Goal: Task Accomplishment & Management: Use online tool/utility

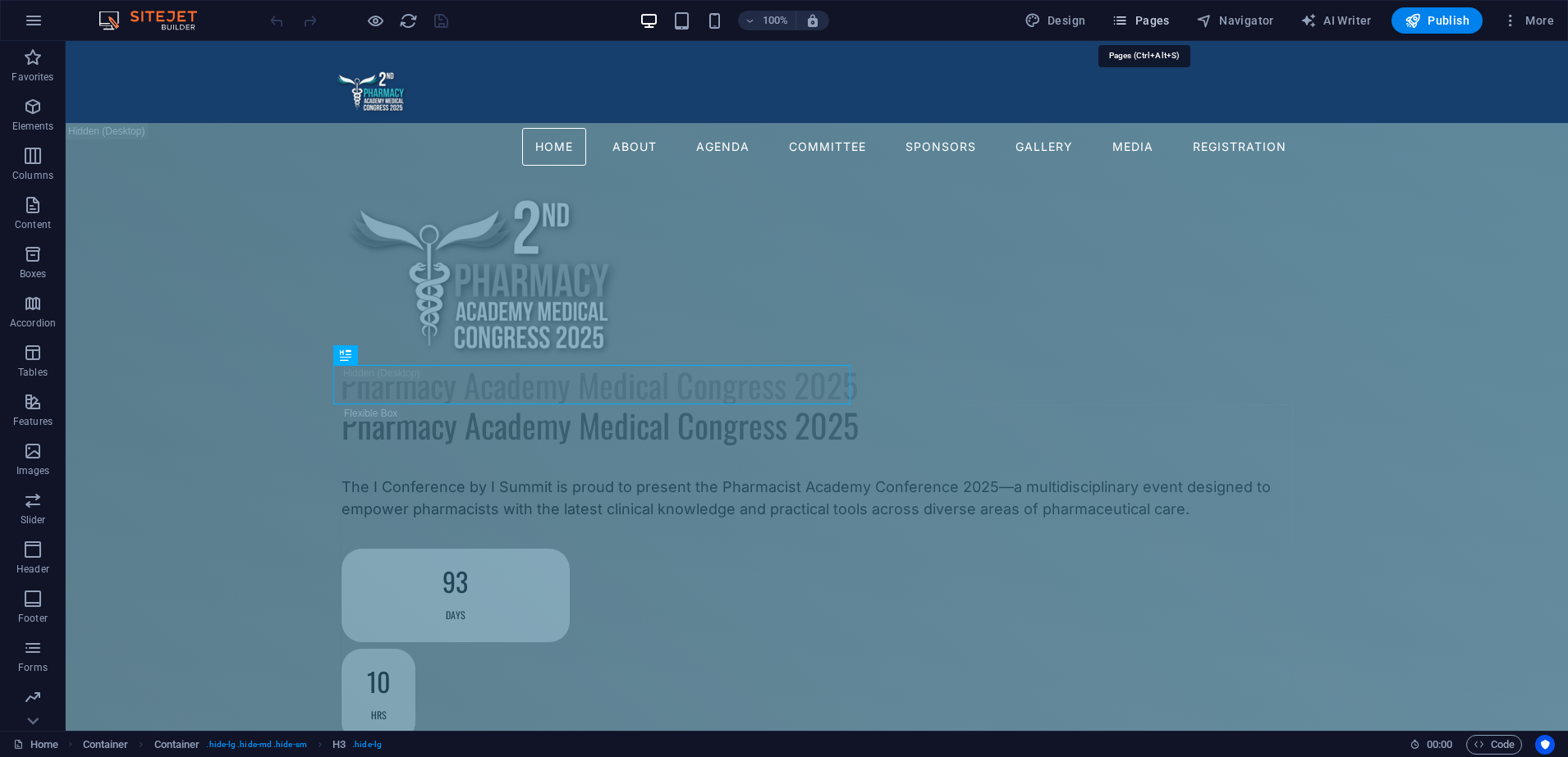
click at [1156, 22] on span "Pages" at bounding box center [1140, 21] width 58 height 16
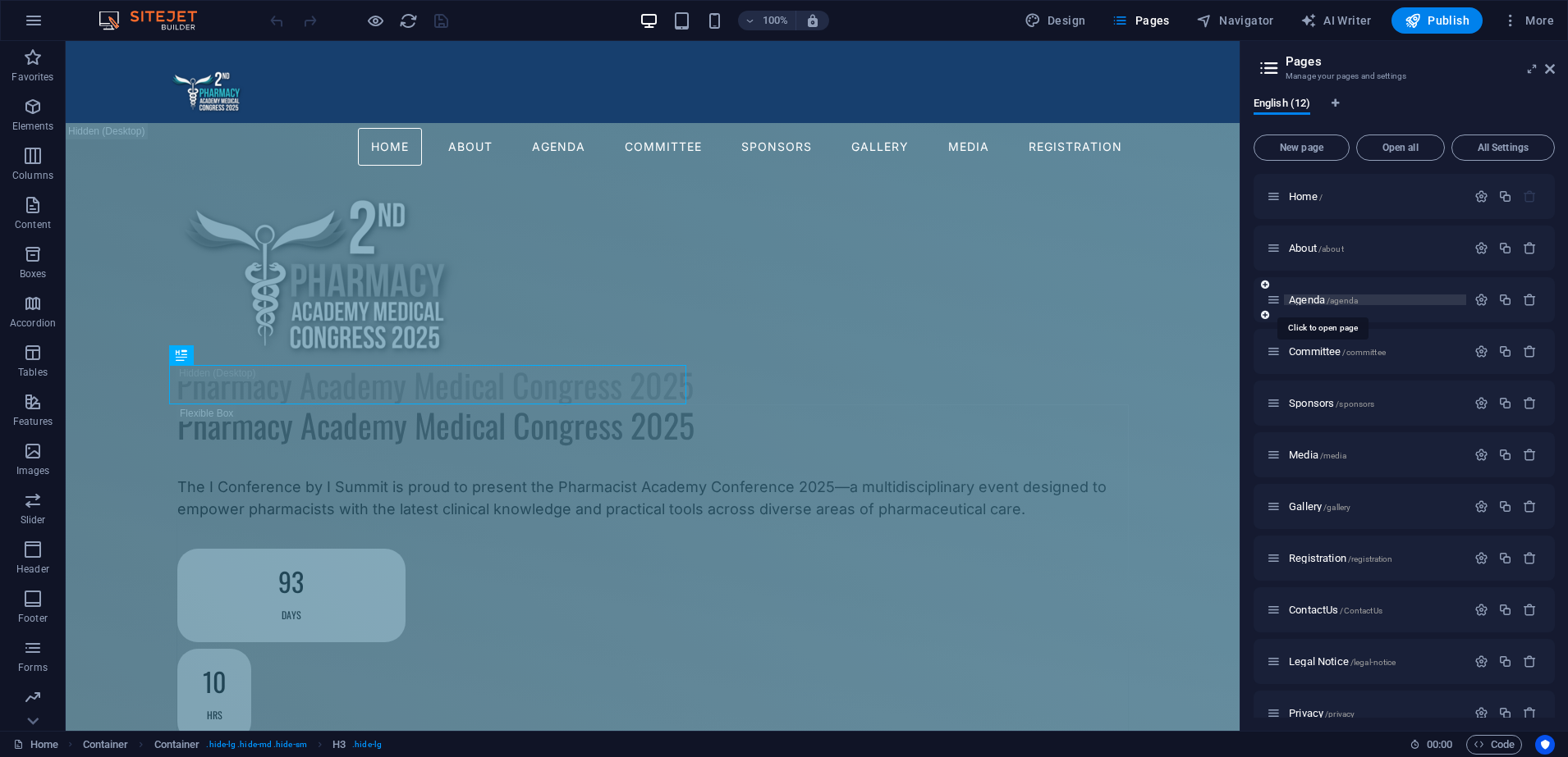
click at [1309, 296] on span "Agenda /agenda" at bounding box center [1324, 300] width 69 height 13
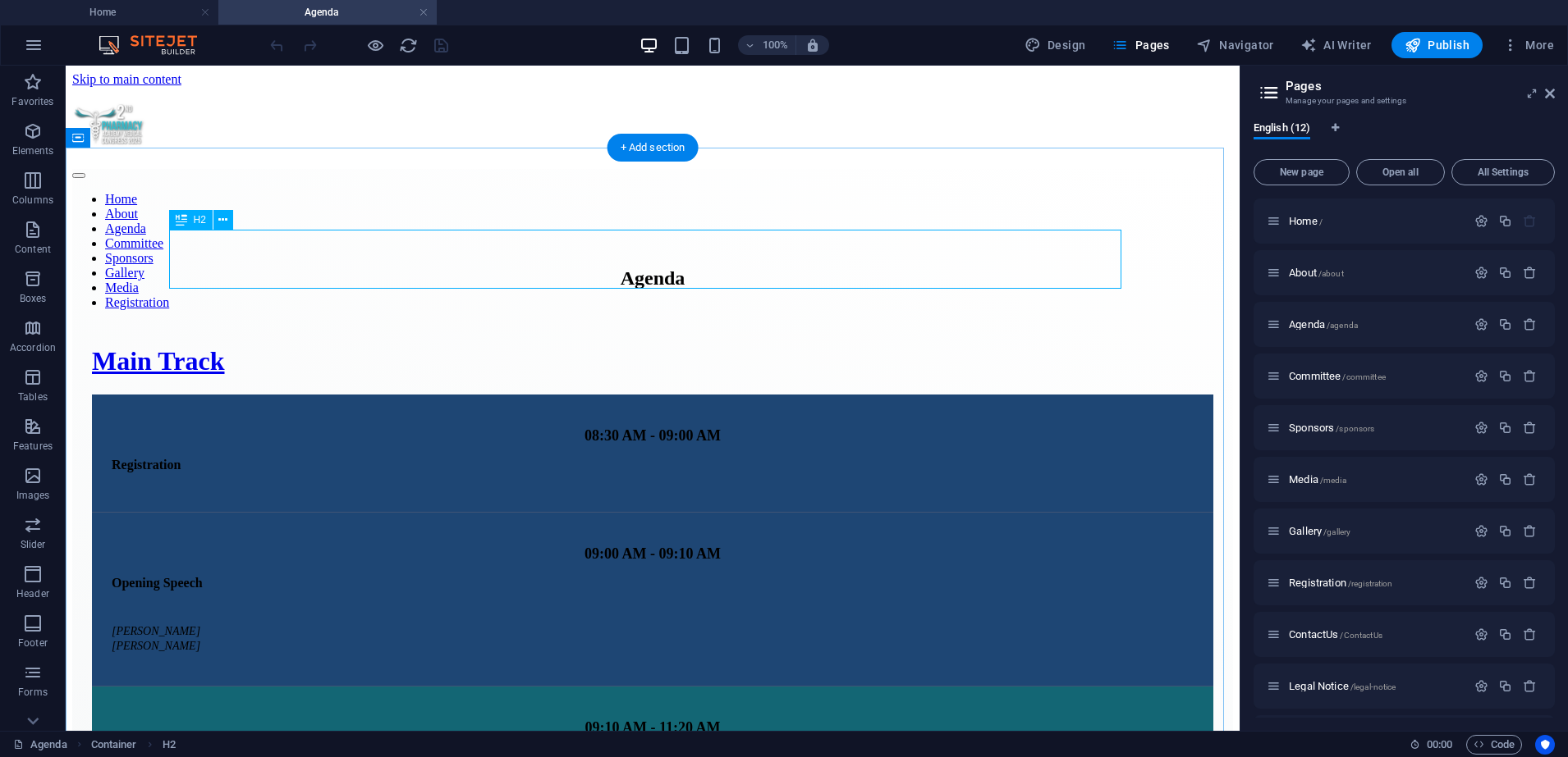
click at [329, 268] on div "Agenda" at bounding box center [652, 278] width 1121 height 22
click at [388, 306] on div at bounding box center [652, 318] width 1121 height 23
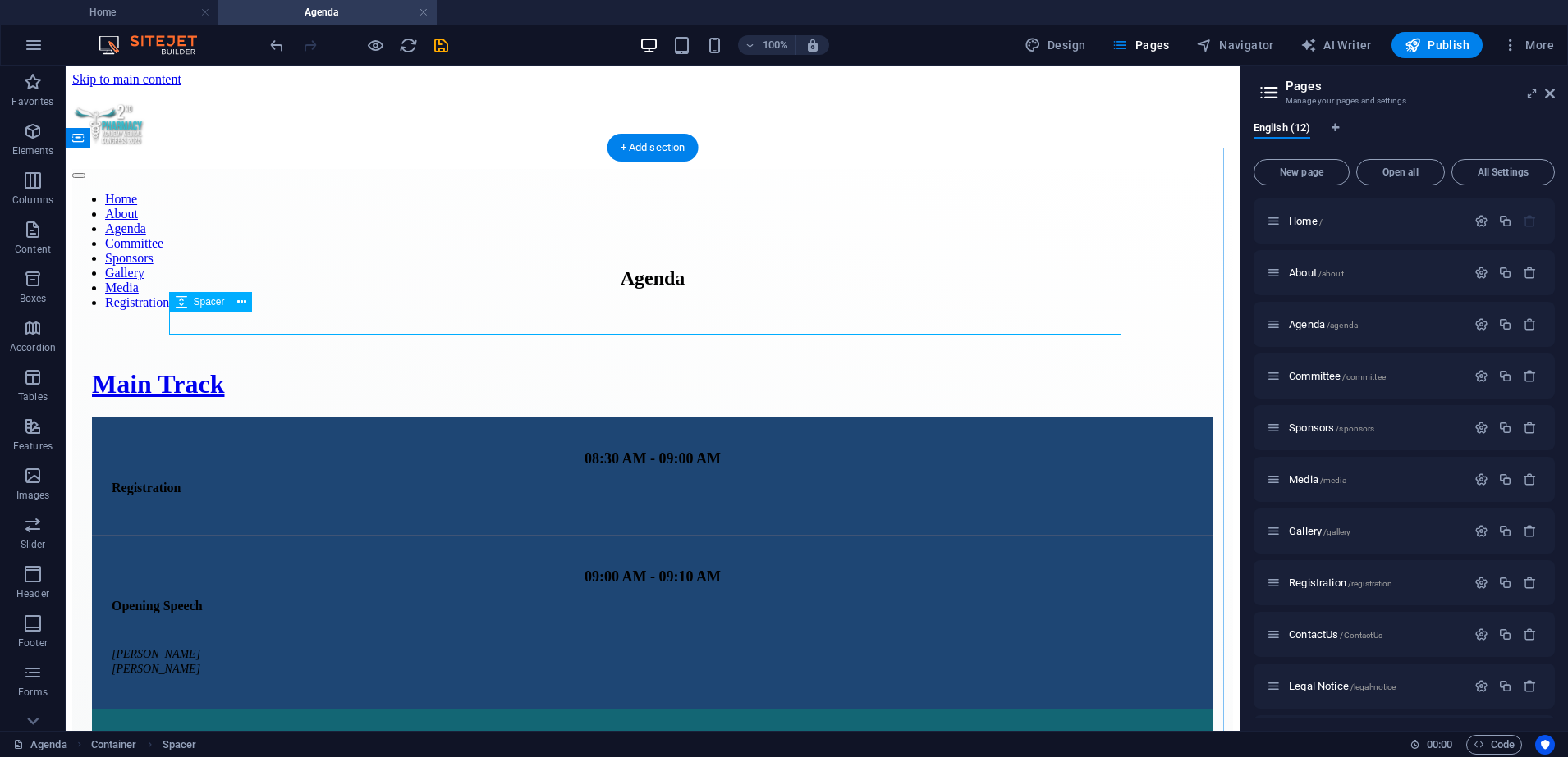
click at [395, 329] on div at bounding box center [652, 340] width 1121 height 23
click at [48, 132] on span "Elements" at bounding box center [32, 141] width 66 height 40
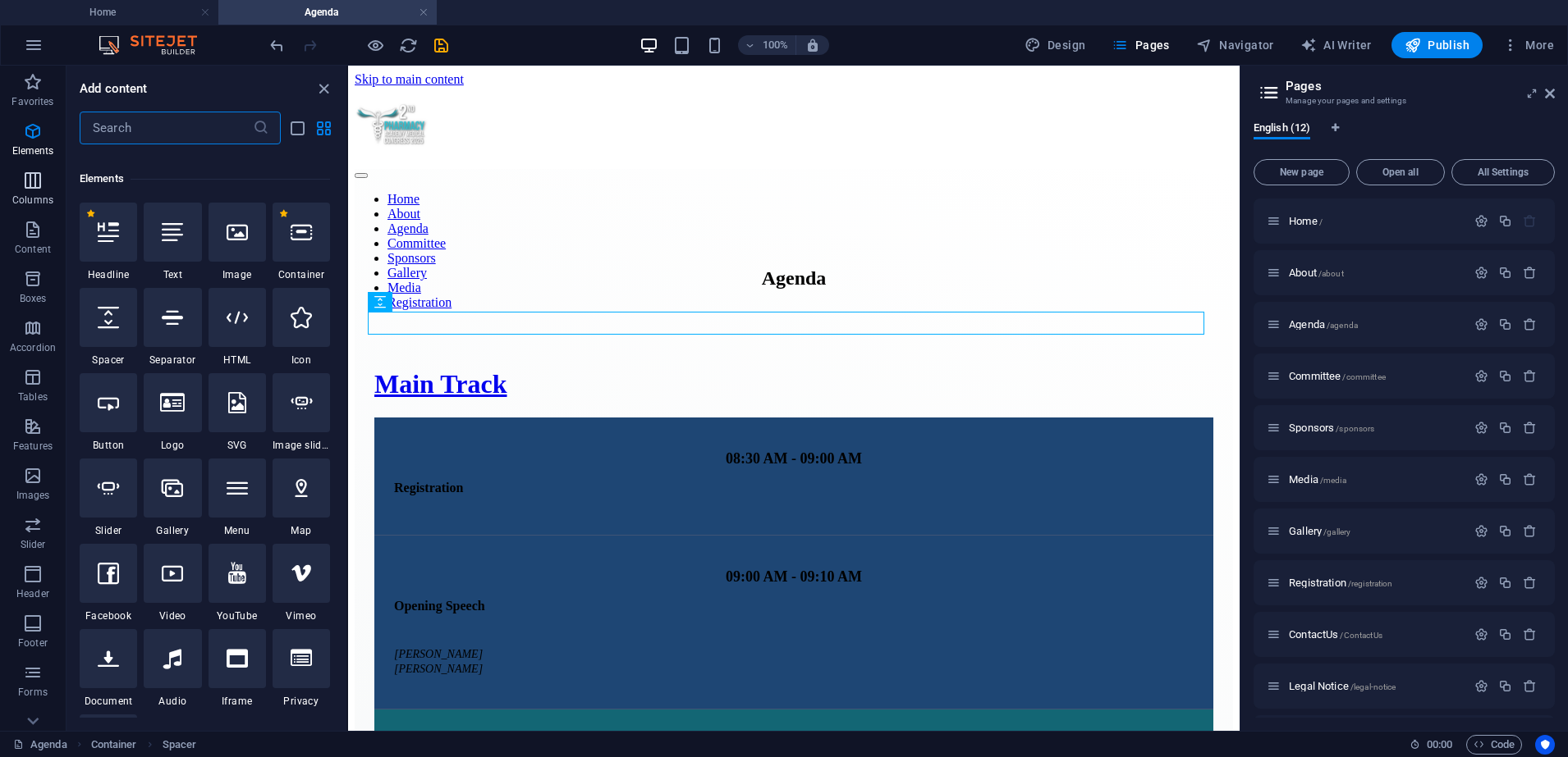
scroll to position [175, 0]
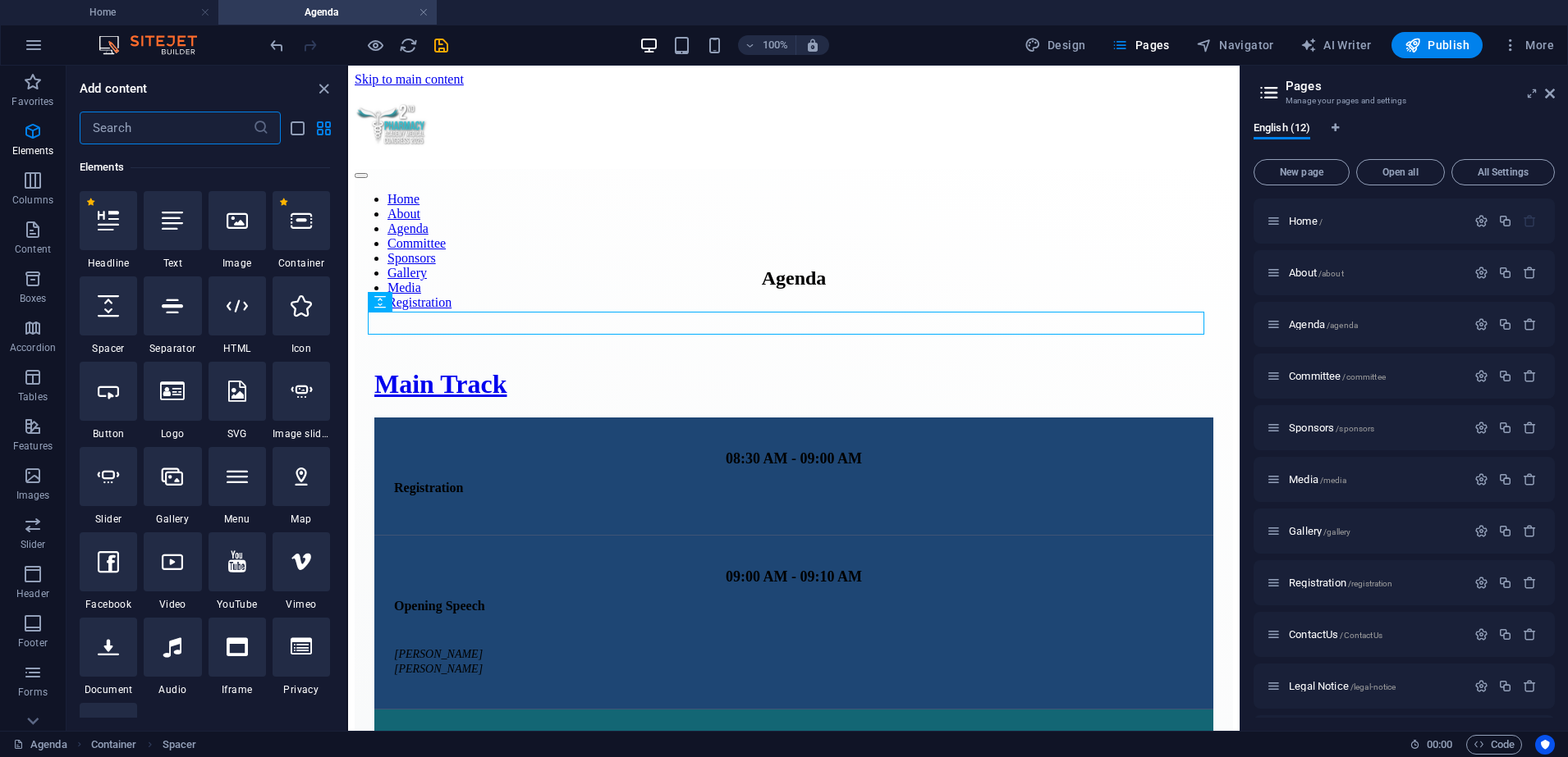
click at [204, 131] on input "text" at bounding box center [166, 128] width 173 height 33
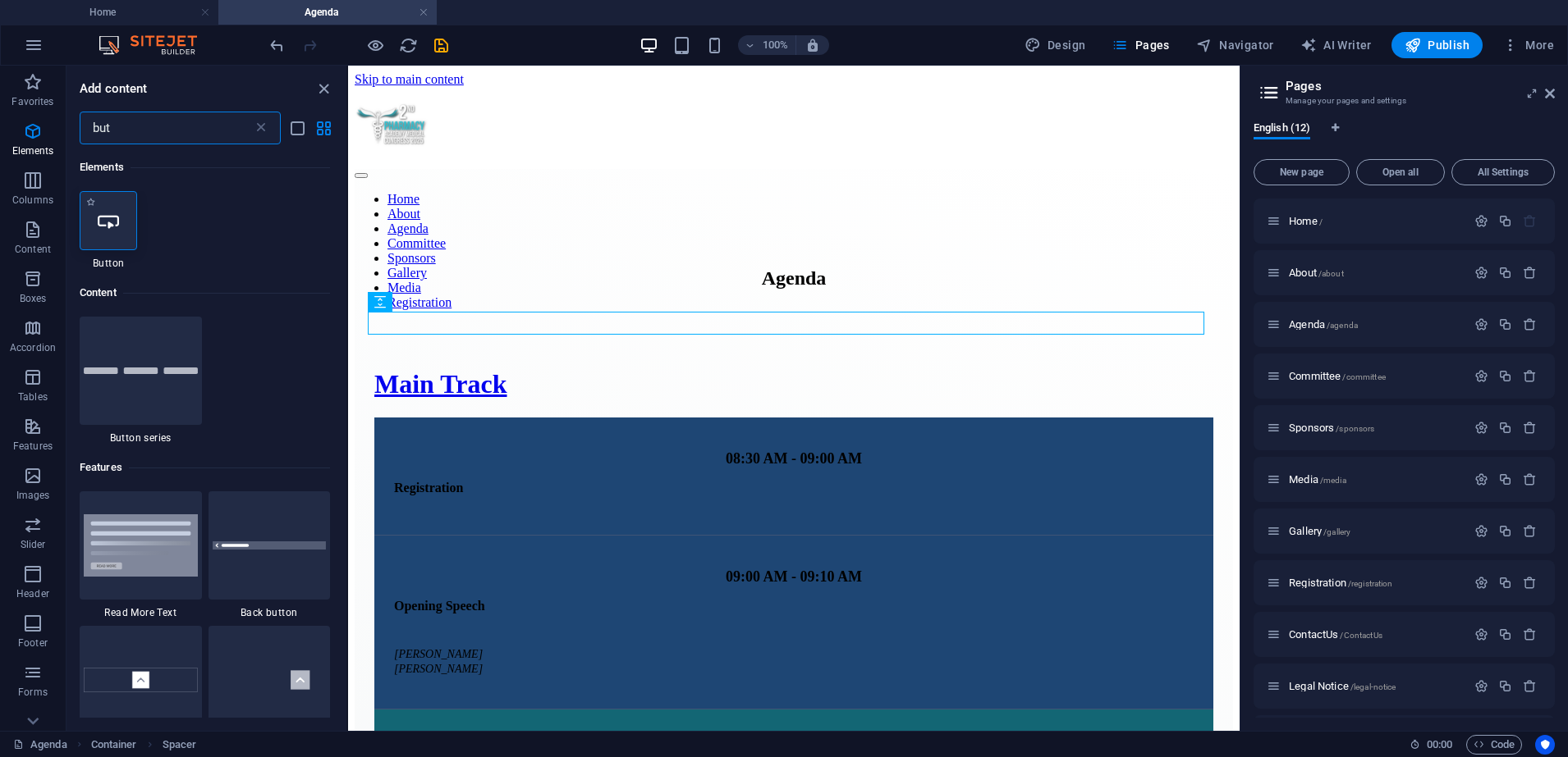
type input "but"
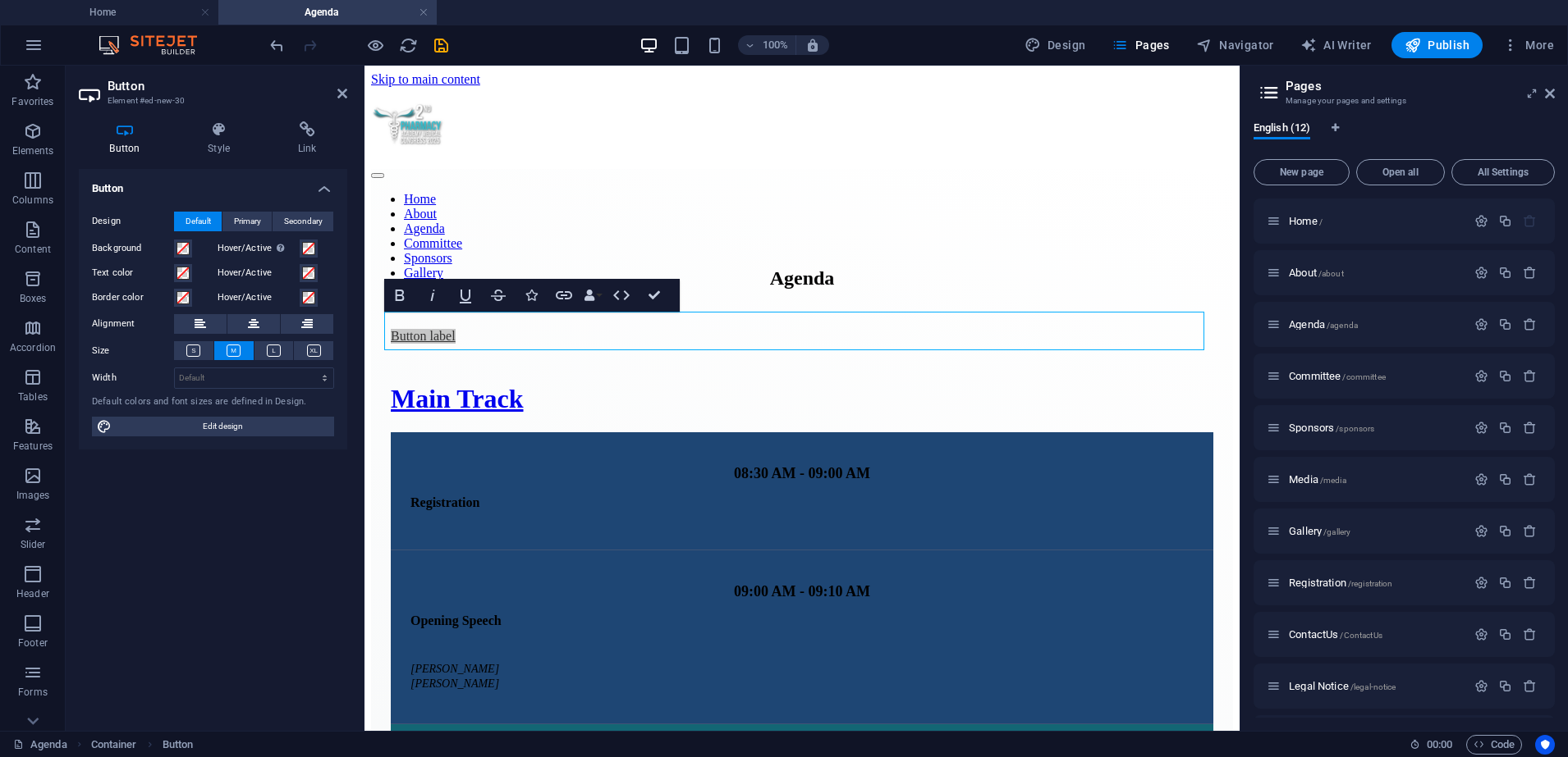
click at [348, 90] on aside "Button Element #ed-new-30 Button Style Link Button Design Default Primary Secon…" at bounding box center [215, 398] width 299 height 665
click at [259, 319] on icon at bounding box center [253, 324] width 12 height 20
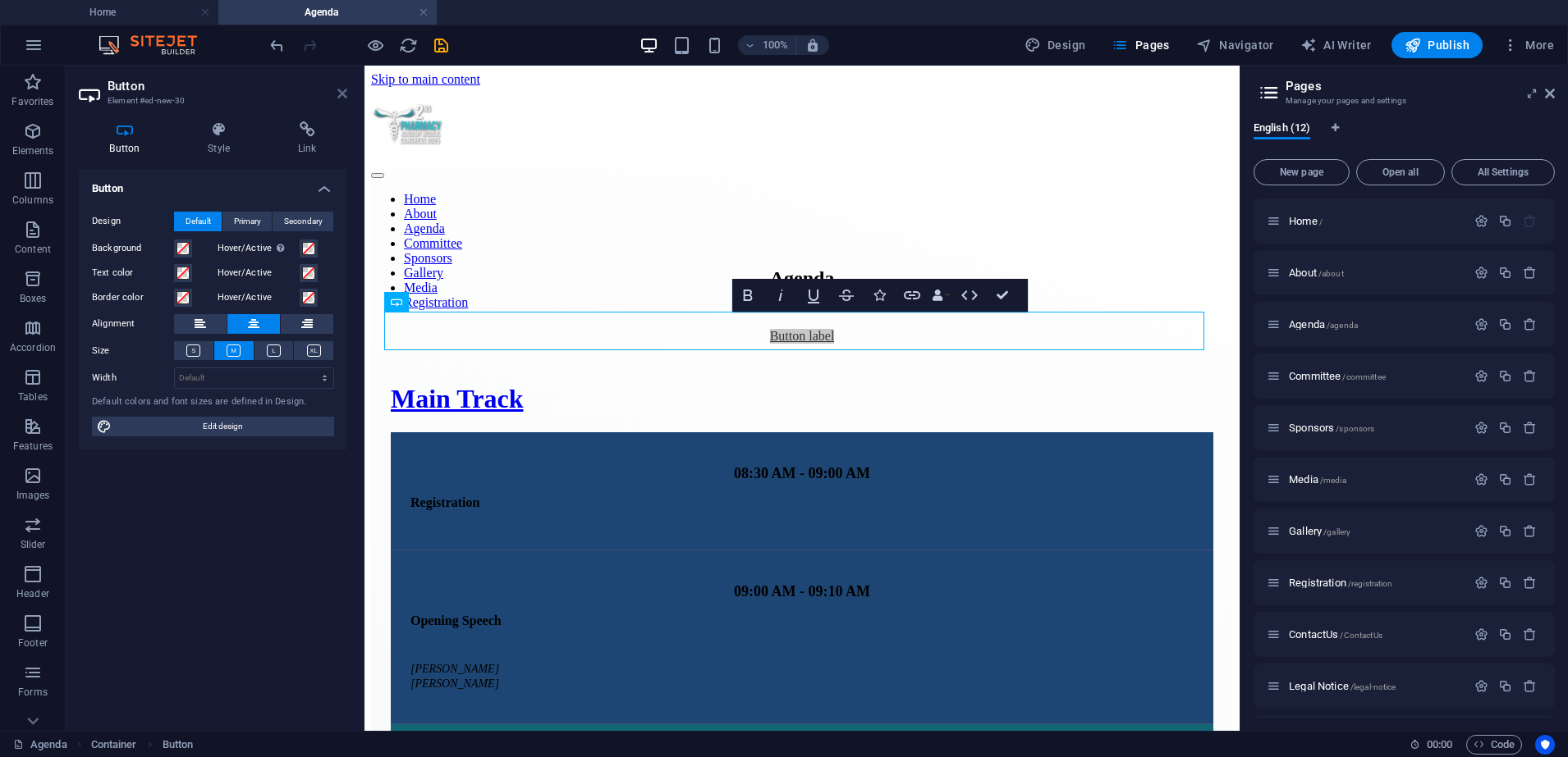
click at [341, 88] on icon at bounding box center [342, 93] width 10 height 13
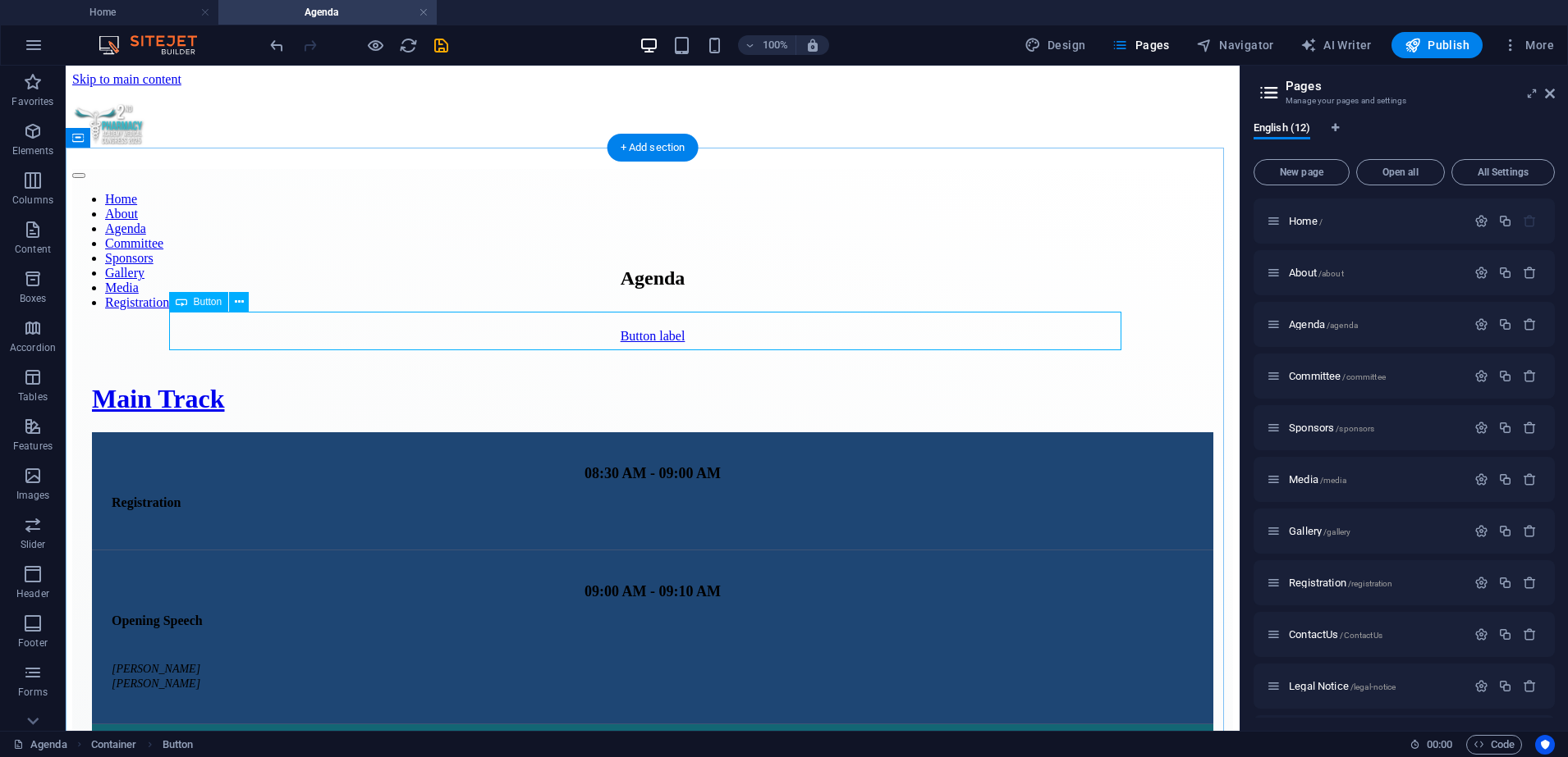
click at [828, 338] on div "Button label" at bounding box center [652, 336] width 1121 height 14
click at [695, 333] on div "Download Agenda" at bounding box center [652, 336] width 1121 height 14
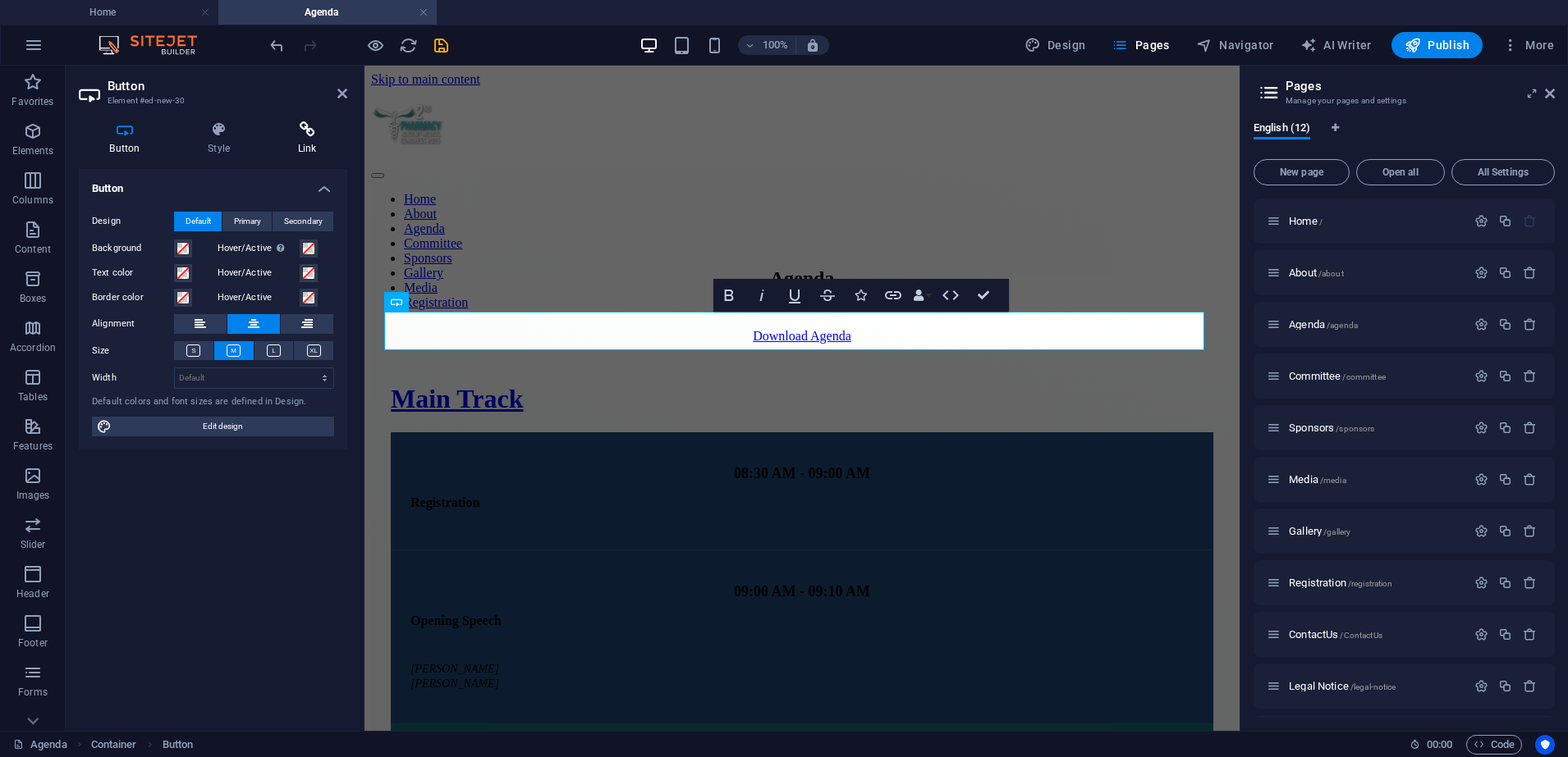
click at [306, 142] on h4 "Link" at bounding box center [307, 138] width 81 height 34
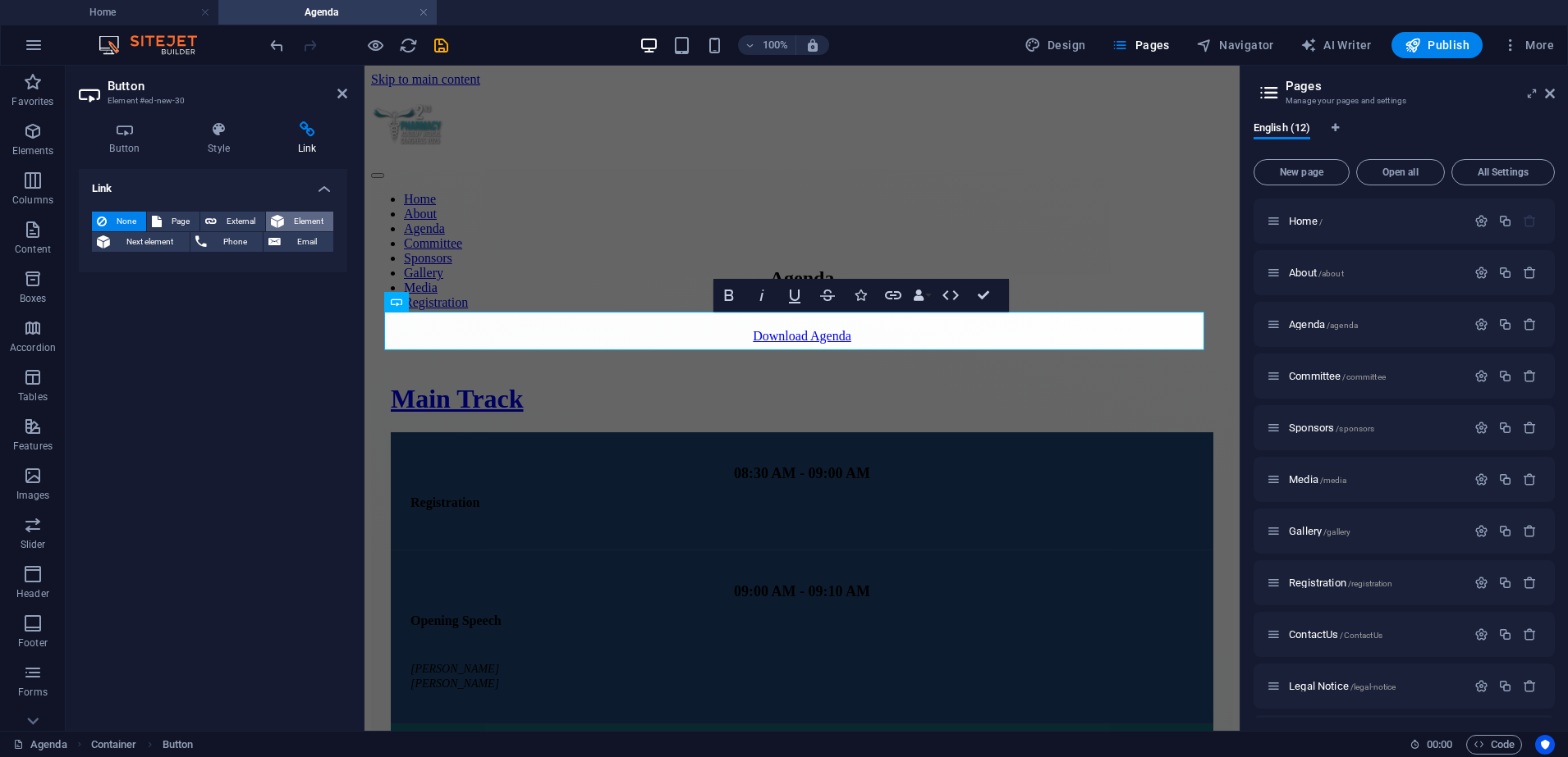
click at [297, 222] on span "Element" at bounding box center [309, 222] width 40 height 20
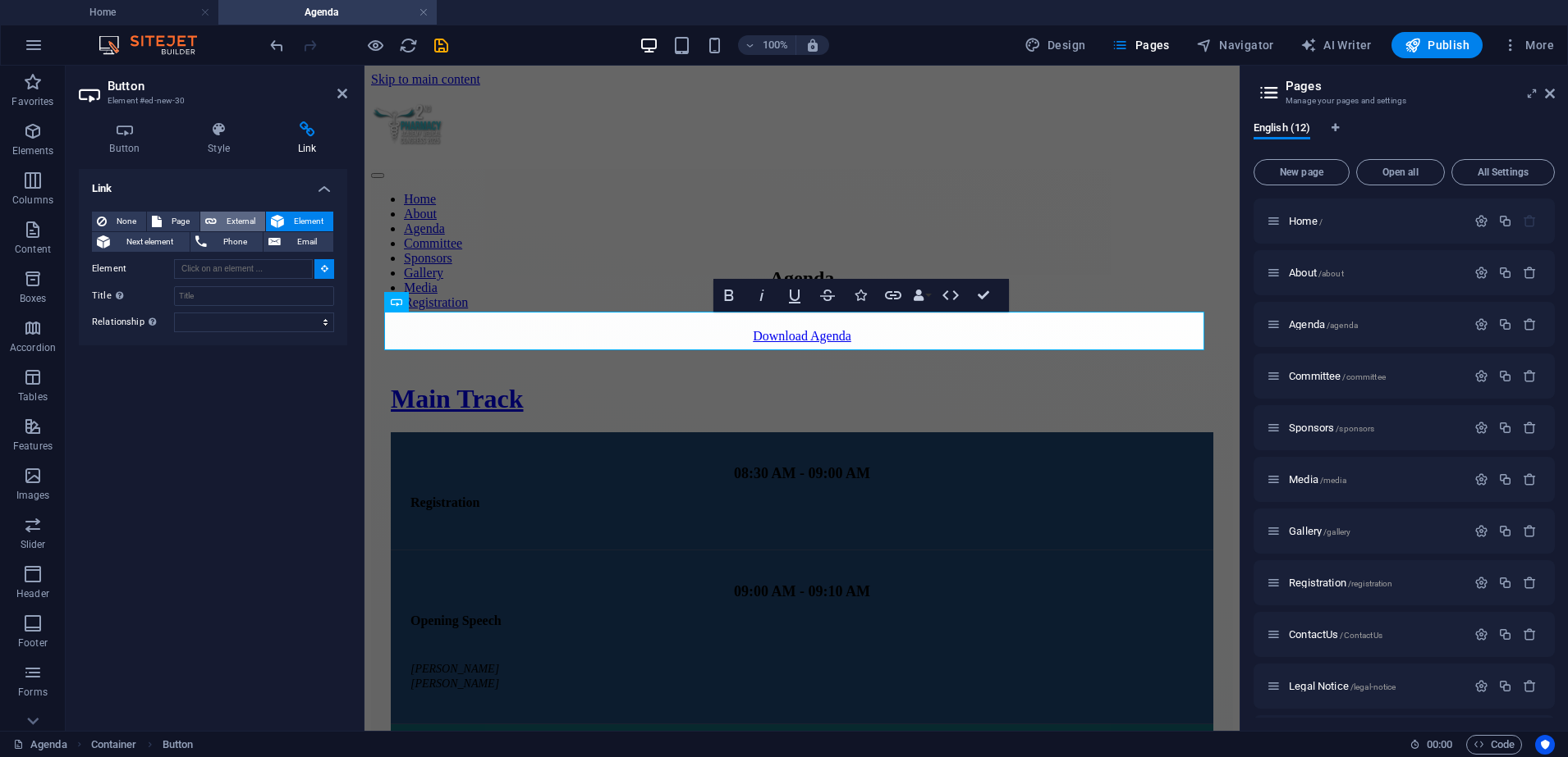
click at [259, 222] on span "External" at bounding box center [241, 222] width 39 height 20
select select "blank"
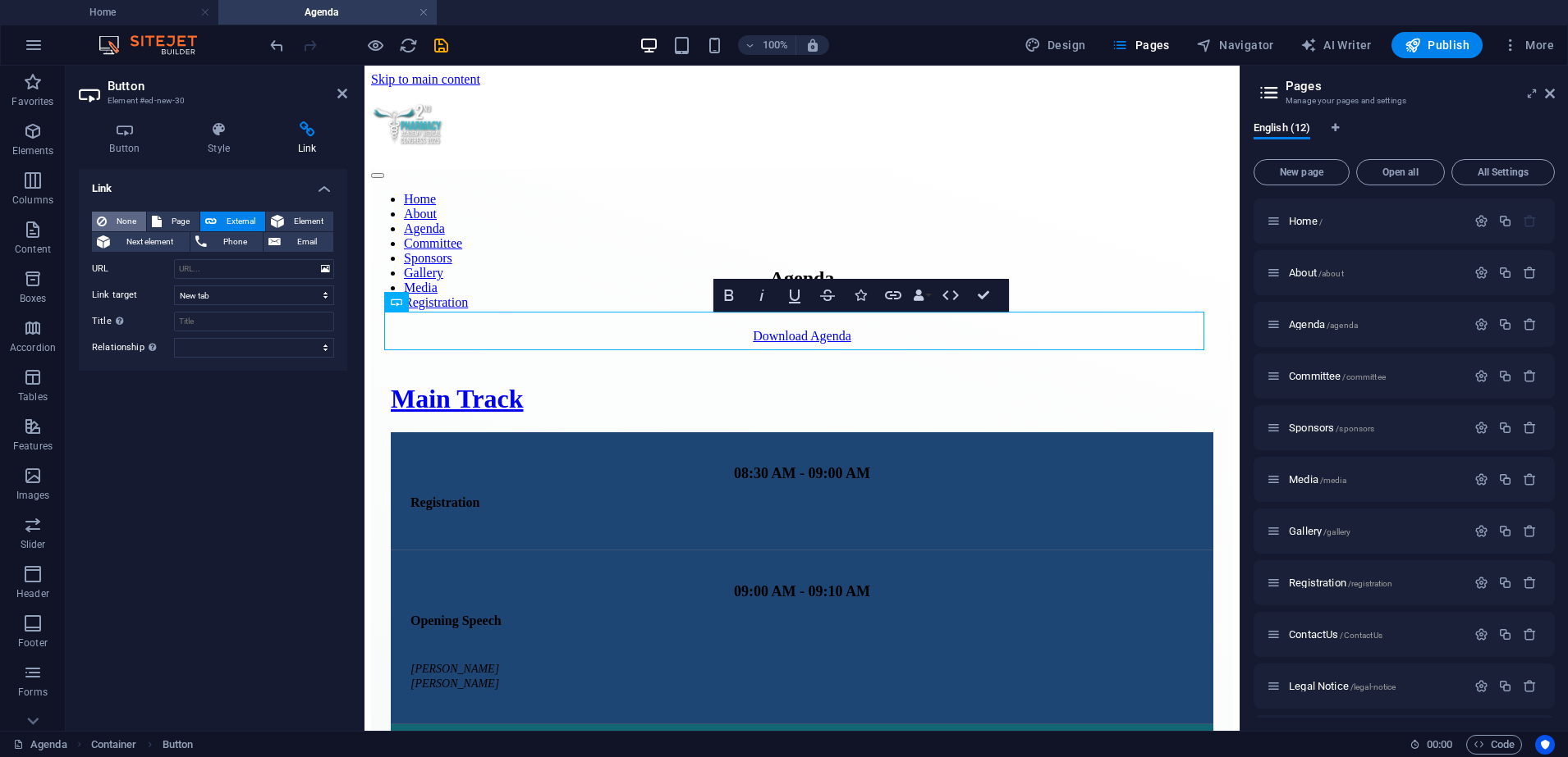
click at [96, 216] on button "None" at bounding box center [119, 222] width 54 height 20
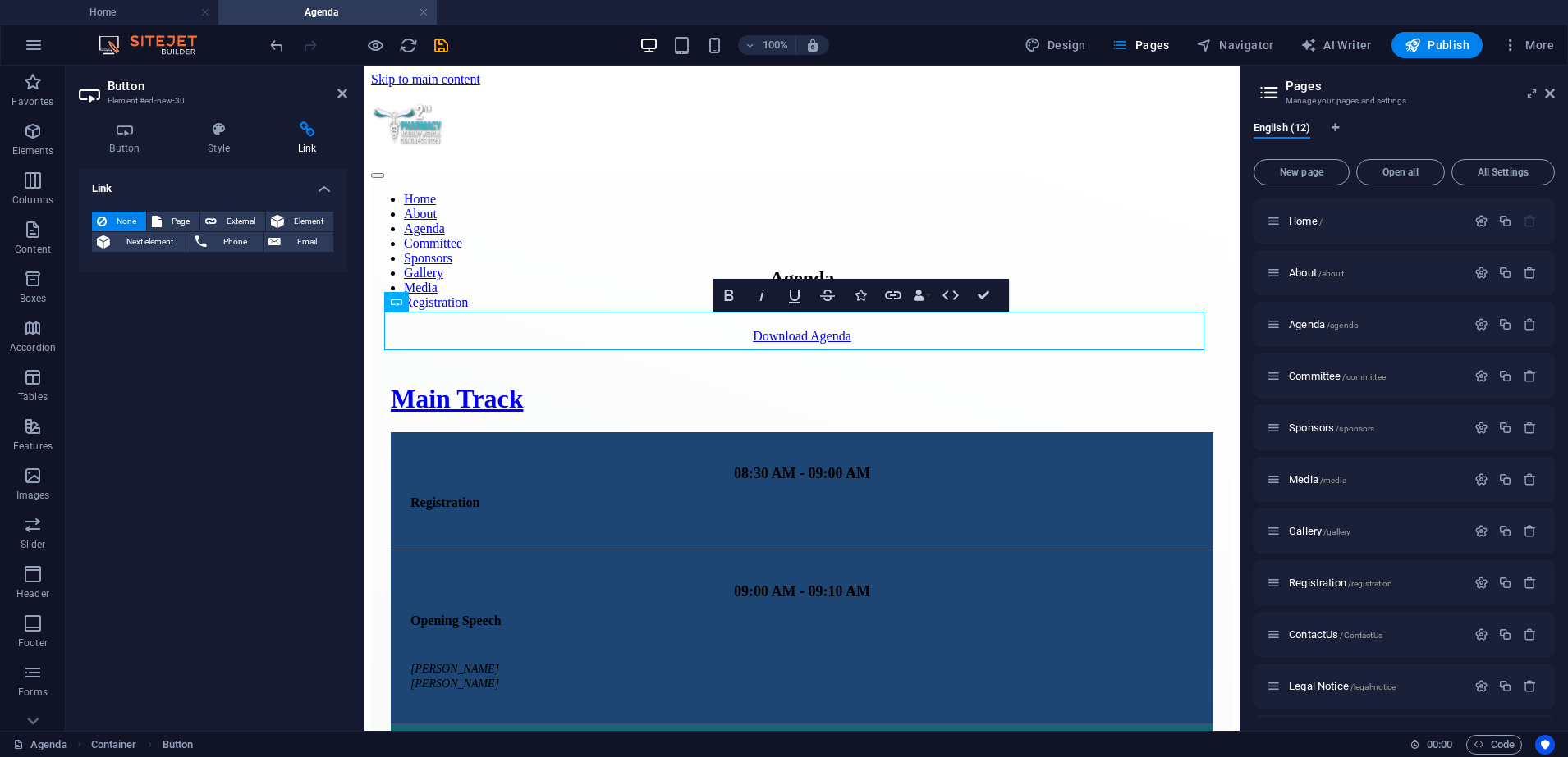
click at [123, 227] on span "None" at bounding box center [126, 222] width 30 height 20
click at [172, 223] on span "Page" at bounding box center [180, 222] width 28 height 20
select select
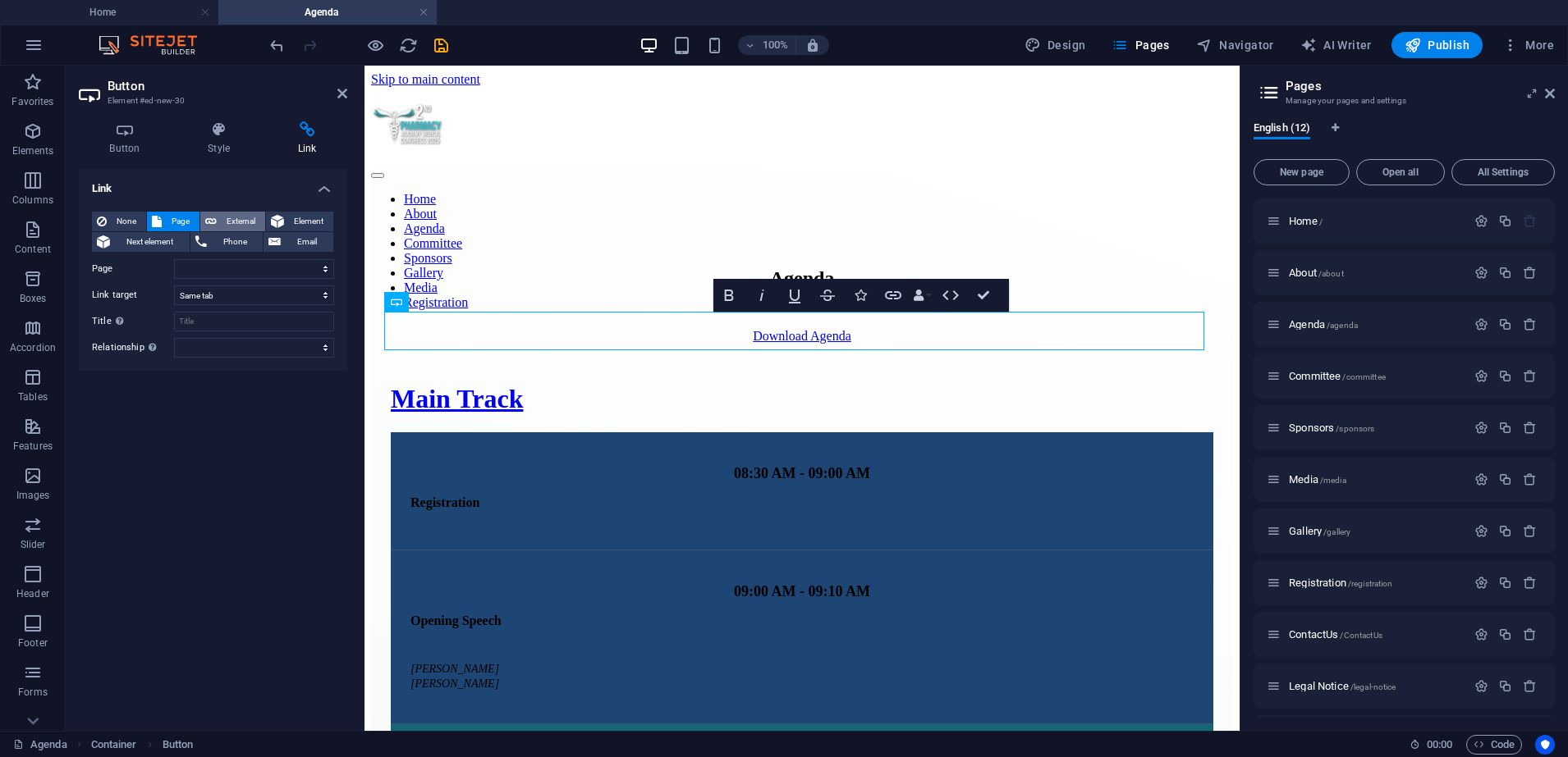
click at [208, 214] on icon at bounding box center [210, 222] width 12 height 20
select select "blank"
click at [234, 297] on select "New tab Same tab Overlay" at bounding box center [254, 295] width 160 height 20
click at [233, 298] on select "New tab Same tab Overlay" at bounding box center [254, 295] width 160 height 20
click at [288, 225] on button "Element" at bounding box center [299, 222] width 67 height 20
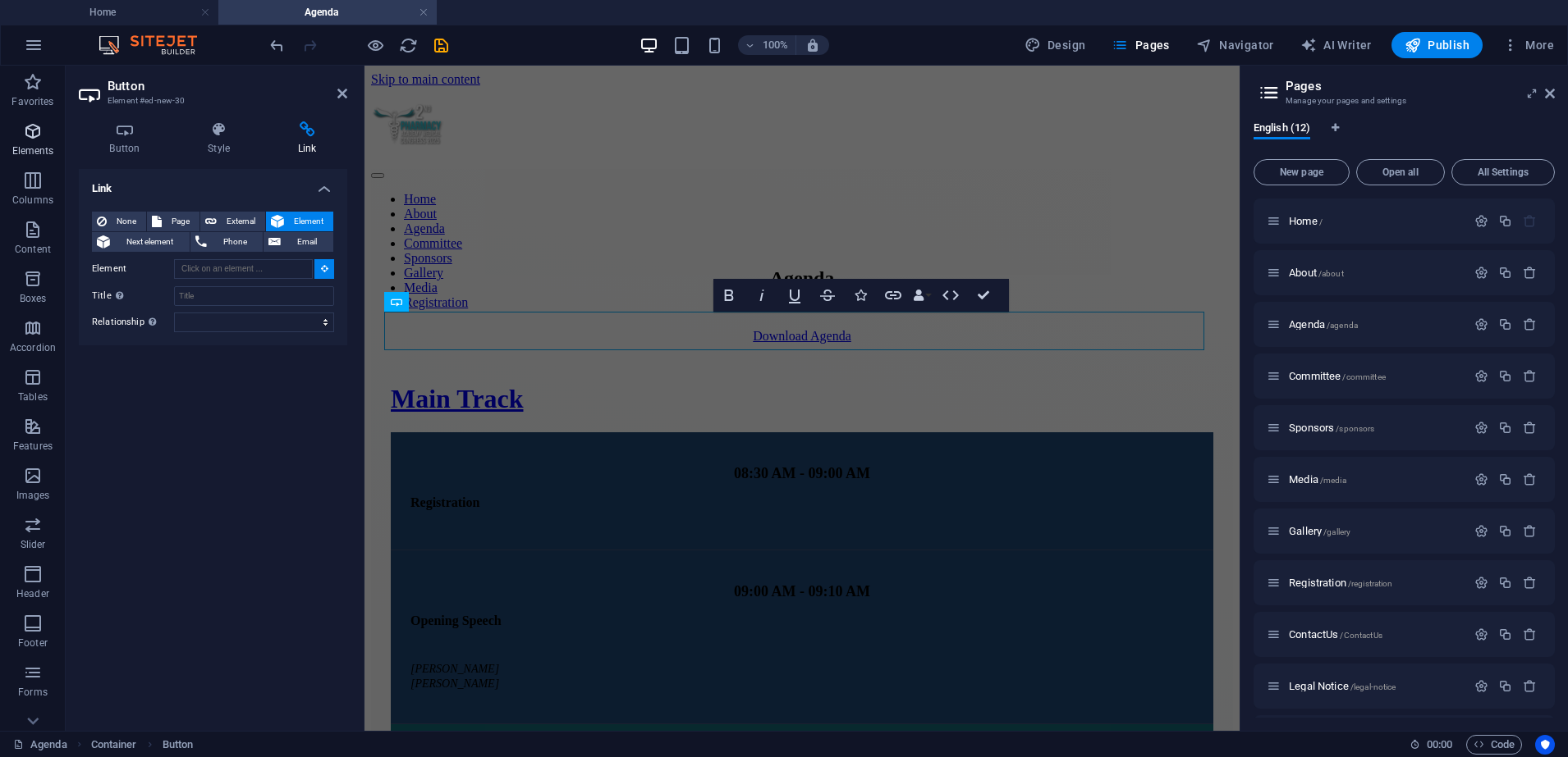
click at [48, 145] on p "Elements" at bounding box center [33, 151] width 42 height 13
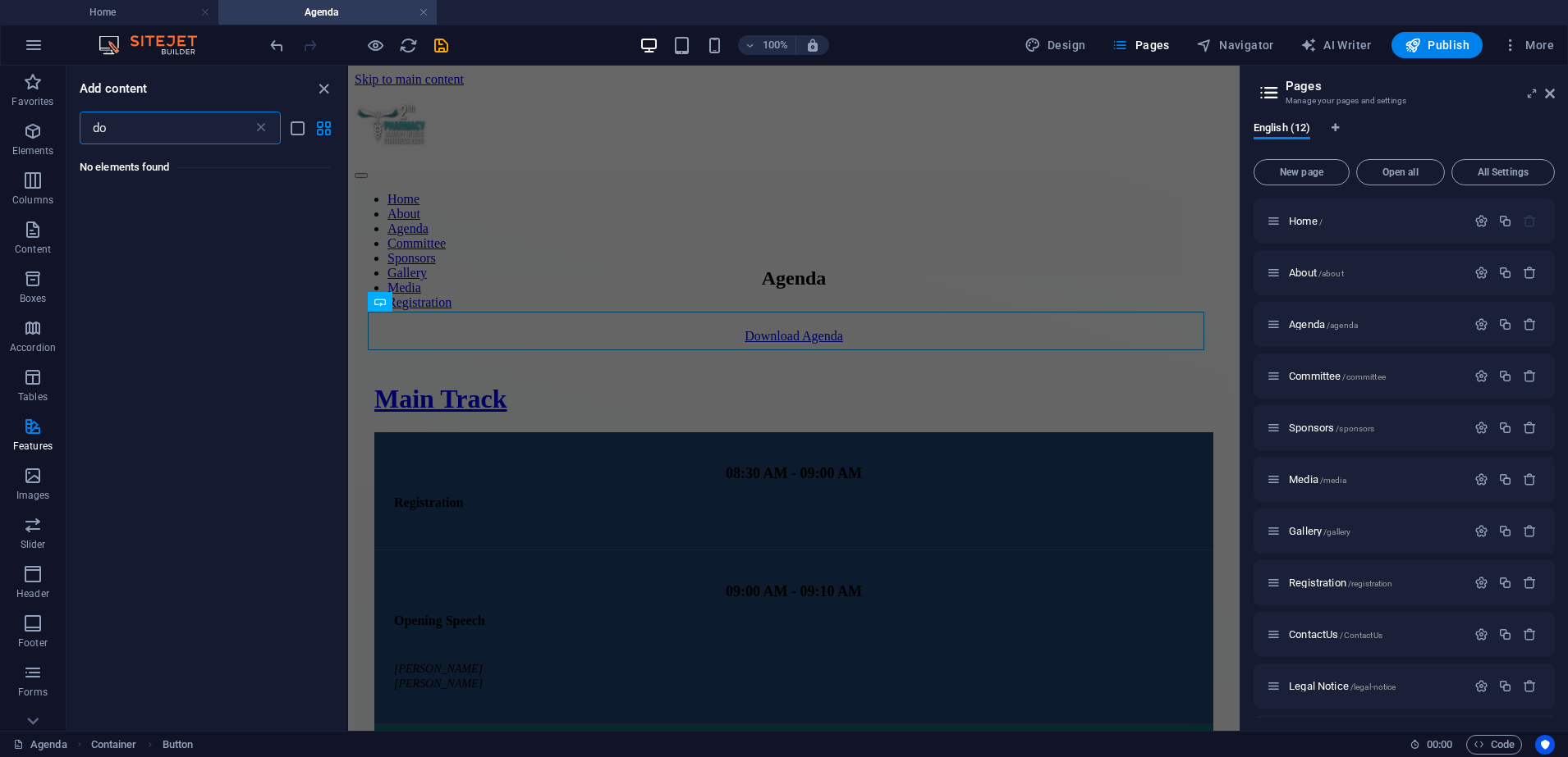
type input "d"
type input "download"
click at [259, 132] on icon at bounding box center [261, 128] width 16 height 16
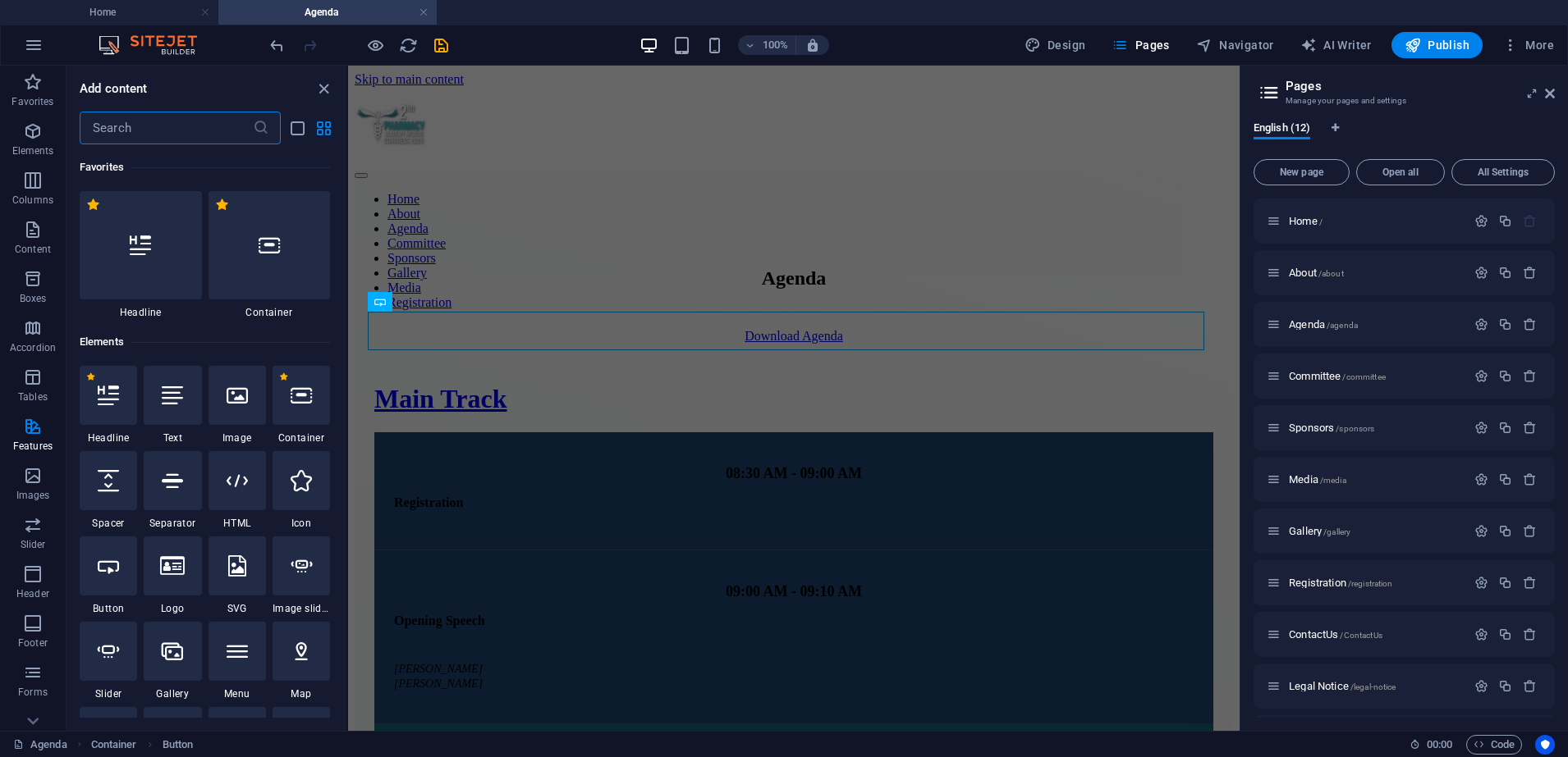
click at [197, 134] on input "text" at bounding box center [166, 128] width 173 height 33
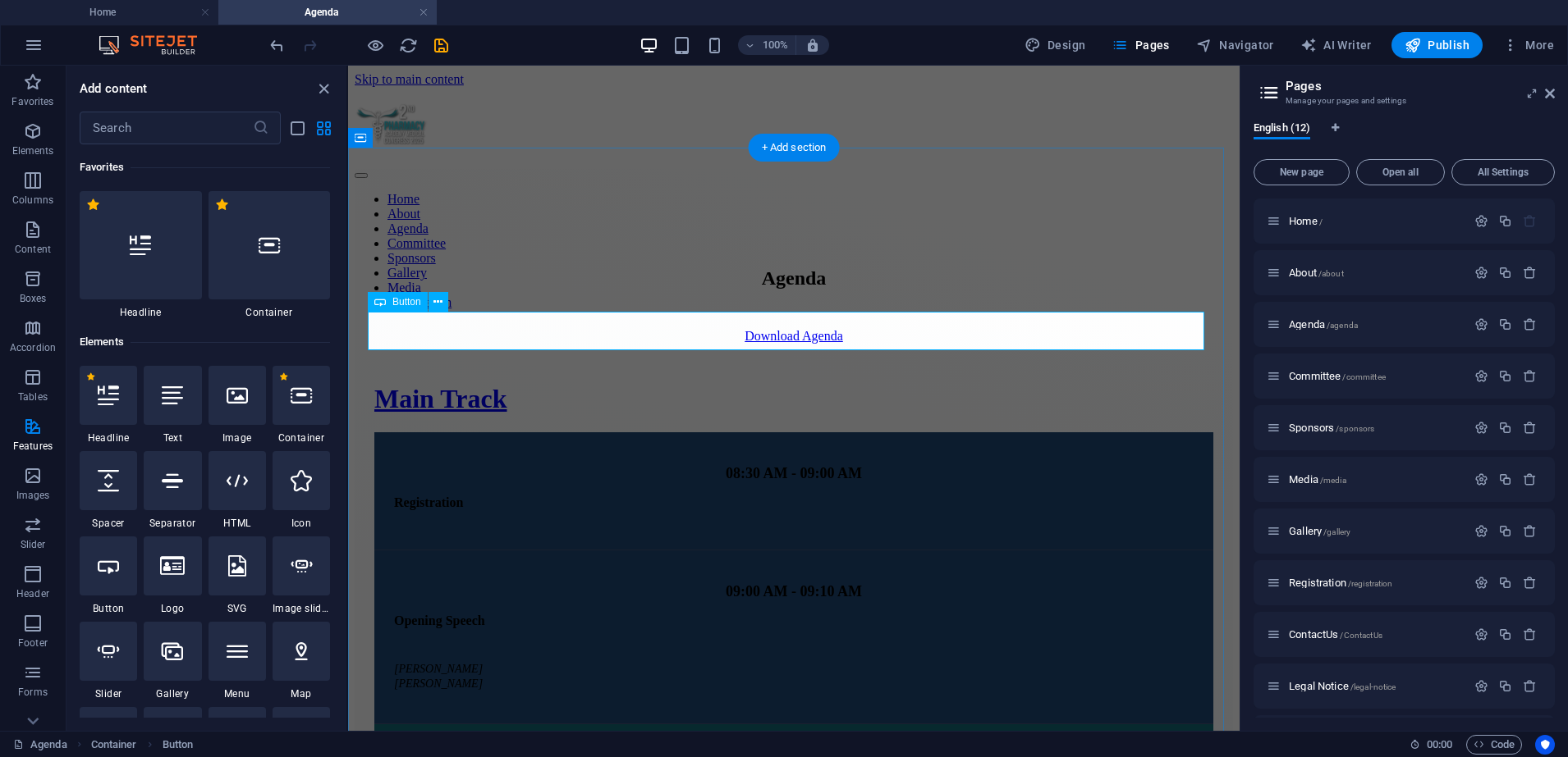
click at [614, 344] on div "Download Agenda" at bounding box center [794, 336] width 839 height 14
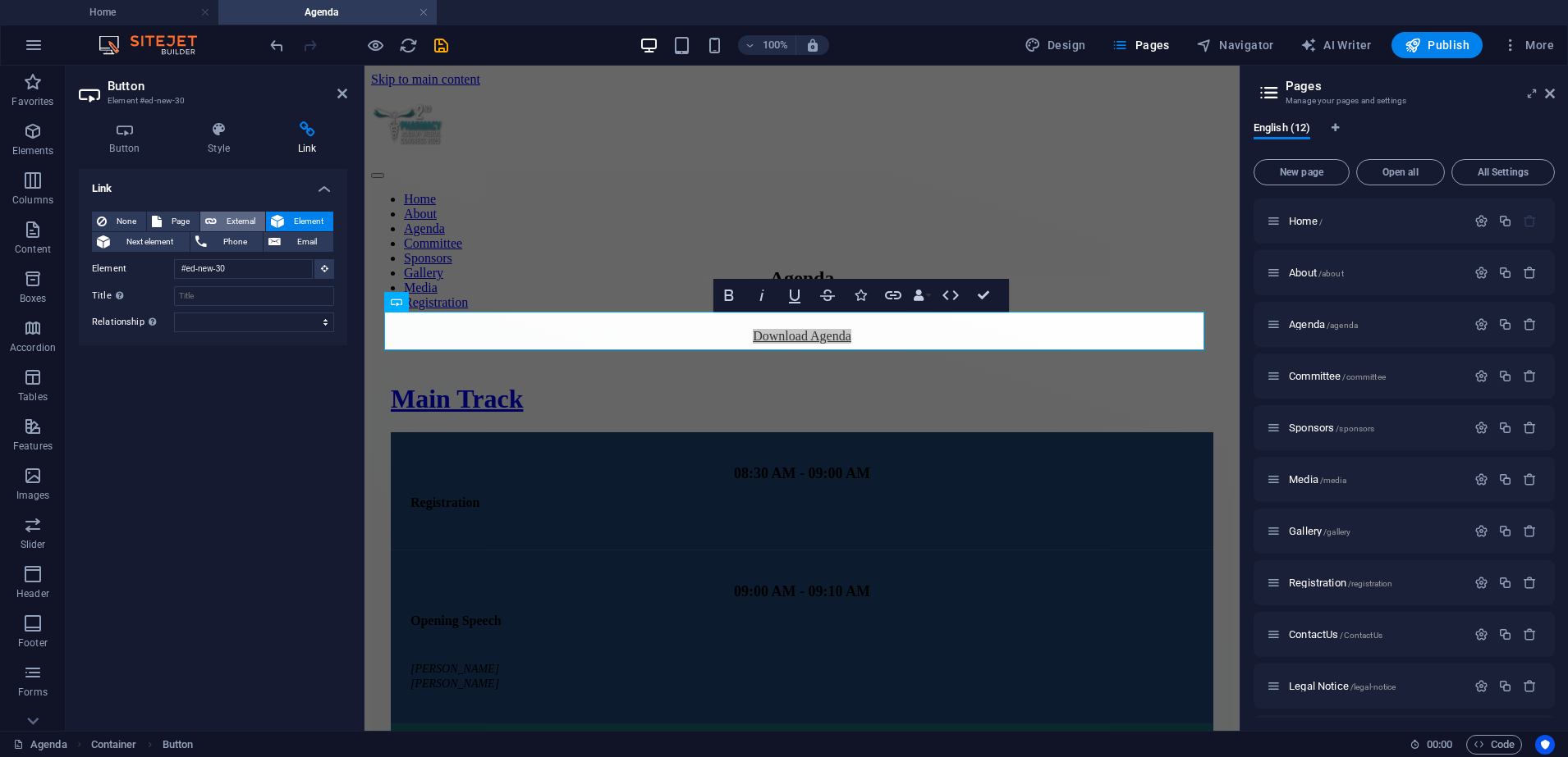
click at [207, 220] on icon at bounding box center [210, 222] width 12 height 20
click at [317, 221] on span "Element" at bounding box center [309, 222] width 40 height 20
click at [233, 249] on span "Phone" at bounding box center [235, 242] width 47 height 20
click at [290, 242] on span "Email" at bounding box center [307, 242] width 43 height 20
click at [316, 185] on h4 "Link" at bounding box center [213, 183] width 269 height 30
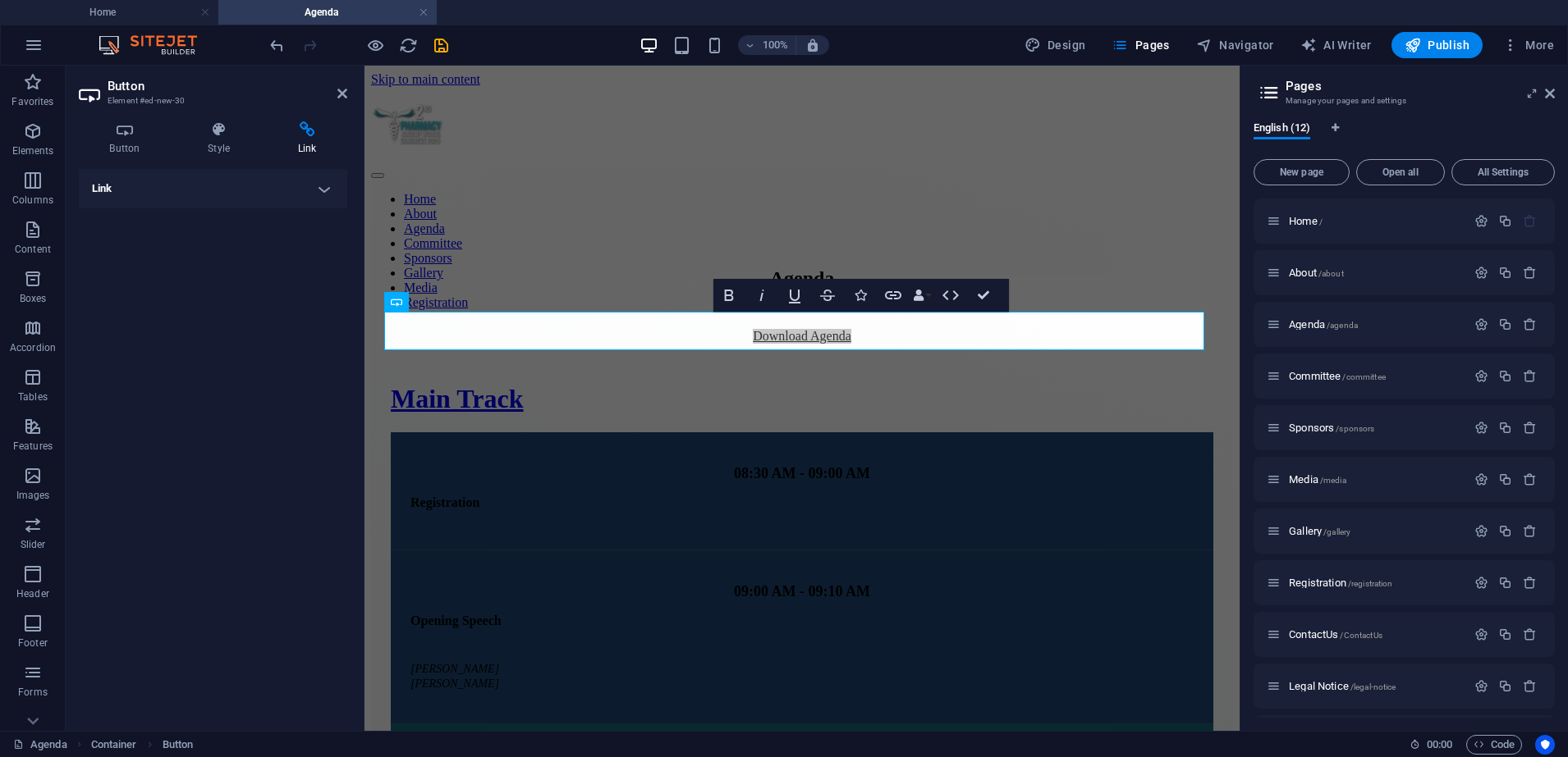
click at [316, 185] on h4 "Link" at bounding box center [213, 189] width 269 height 40
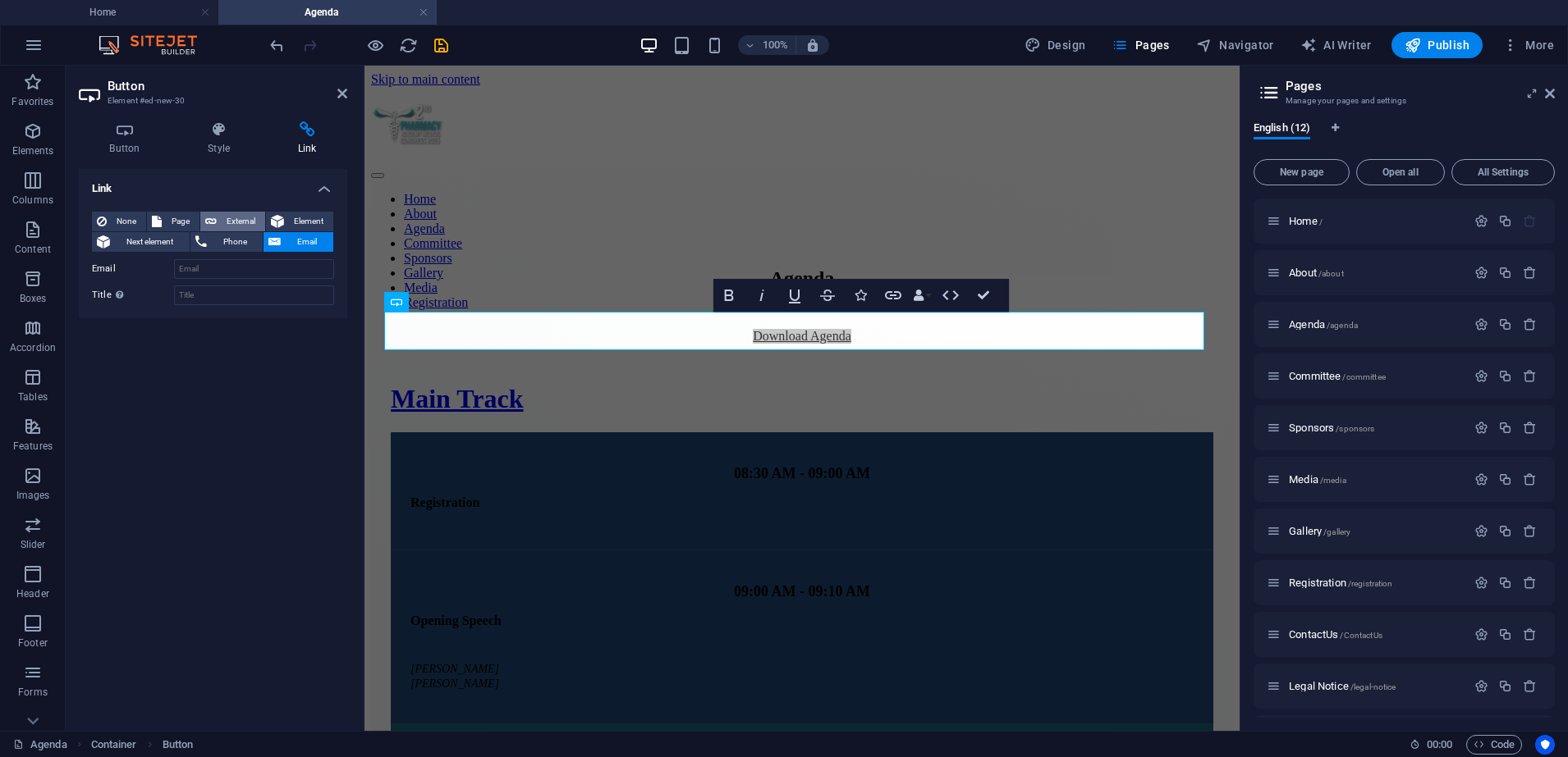
click at [240, 227] on span "External" at bounding box center [241, 222] width 39 height 20
select select "blank"
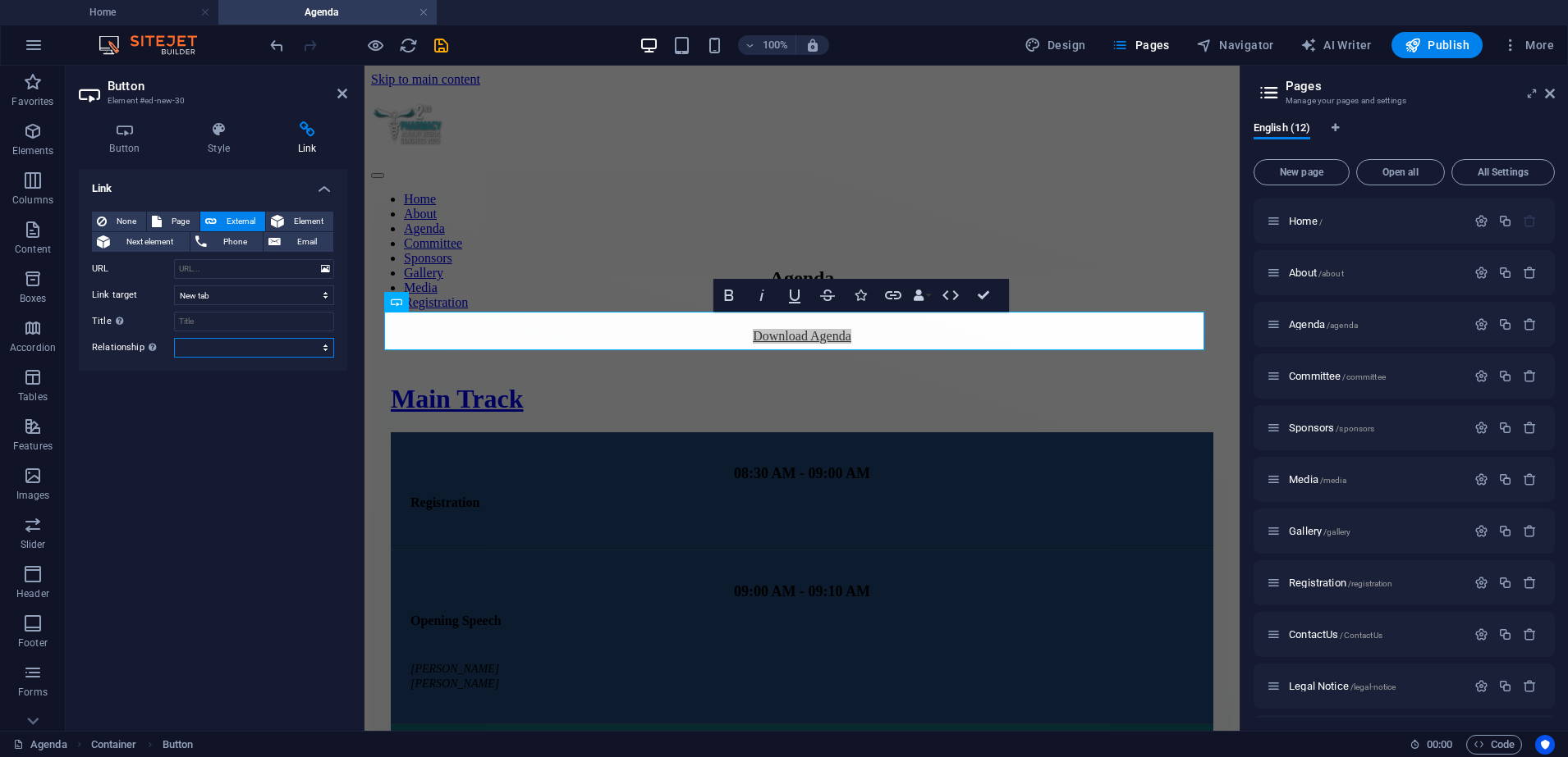
click at [252, 342] on select "alternate author bookmark external help license next nofollow noreferrer noopen…" at bounding box center [254, 348] width 160 height 20
click at [124, 424] on div "Link None Page External Element Next element Phone Email Page Home About Agenda…" at bounding box center [213, 443] width 269 height 549
click at [246, 224] on span "External" at bounding box center [241, 222] width 39 height 20
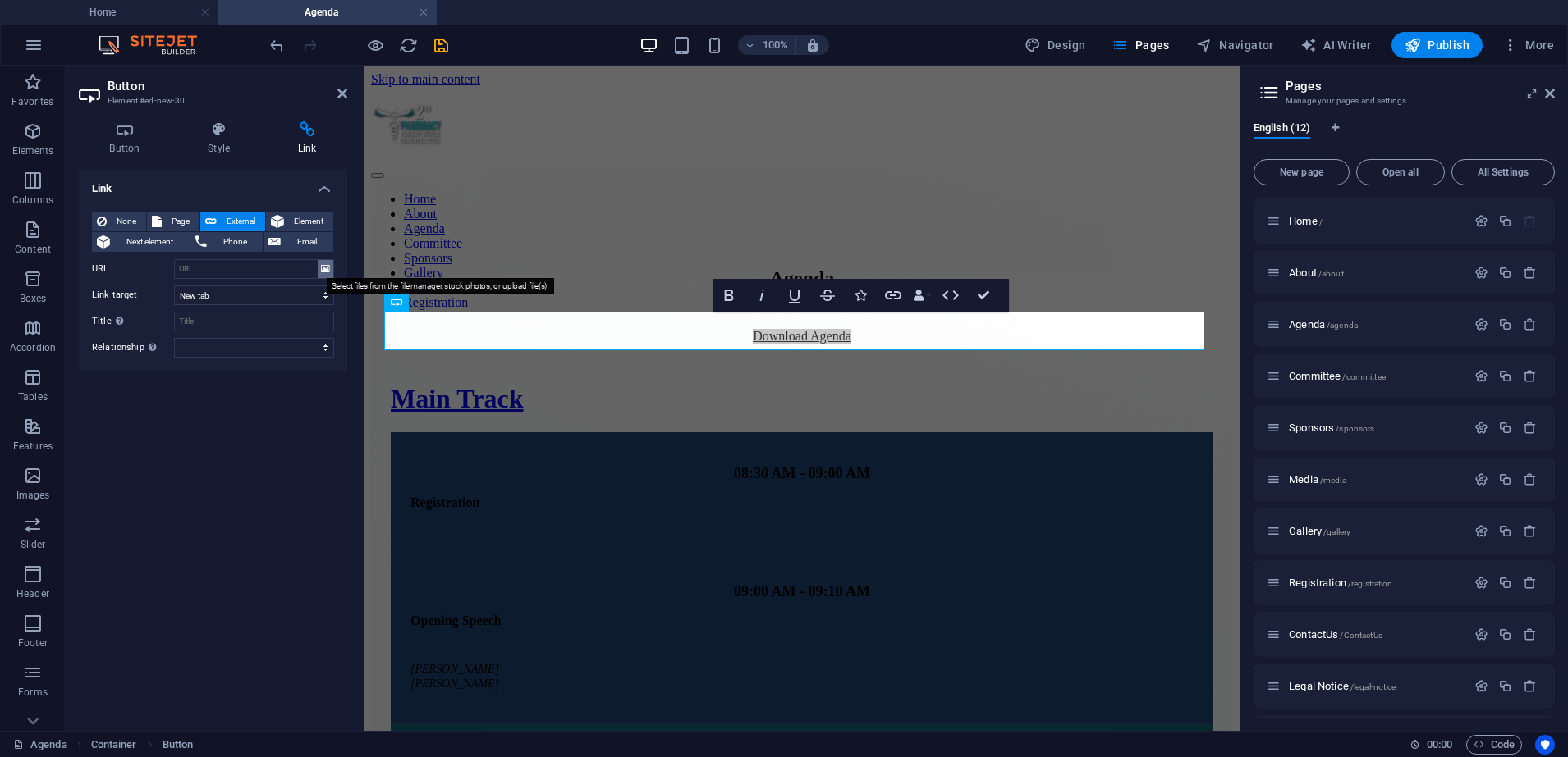
click at [327, 269] on icon at bounding box center [325, 269] width 9 height 18
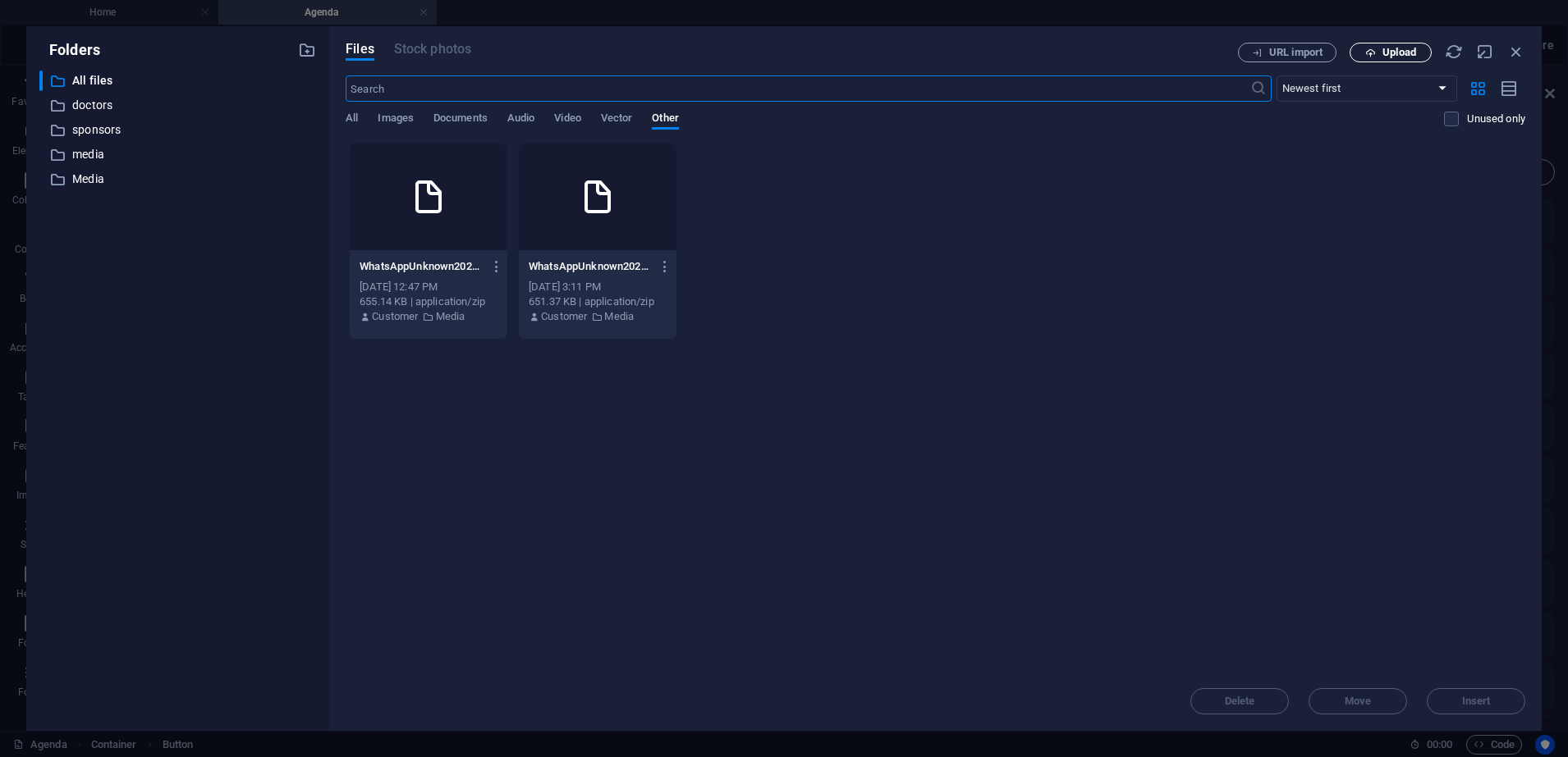
click at [1395, 51] on span "Upload" at bounding box center [1399, 52] width 33 height 10
type input "[URL][DOMAIN_NAME]"
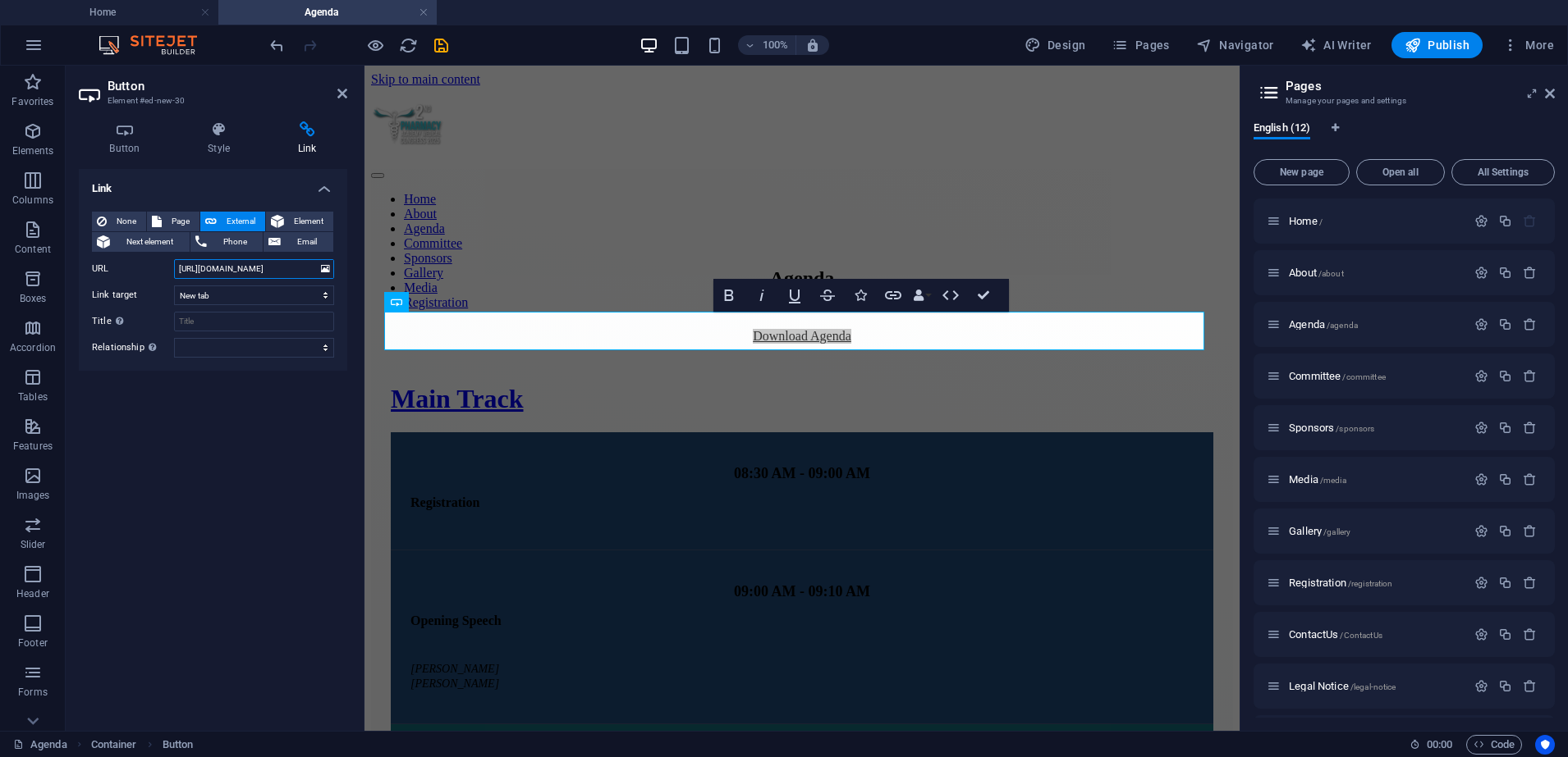
click at [281, 277] on input "[URL][DOMAIN_NAME]" at bounding box center [254, 269] width 160 height 20
click at [243, 340] on select "alternate author bookmark external help license next nofollow noreferrer noopen…" at bounding box center [254, 348] width 160 height 20
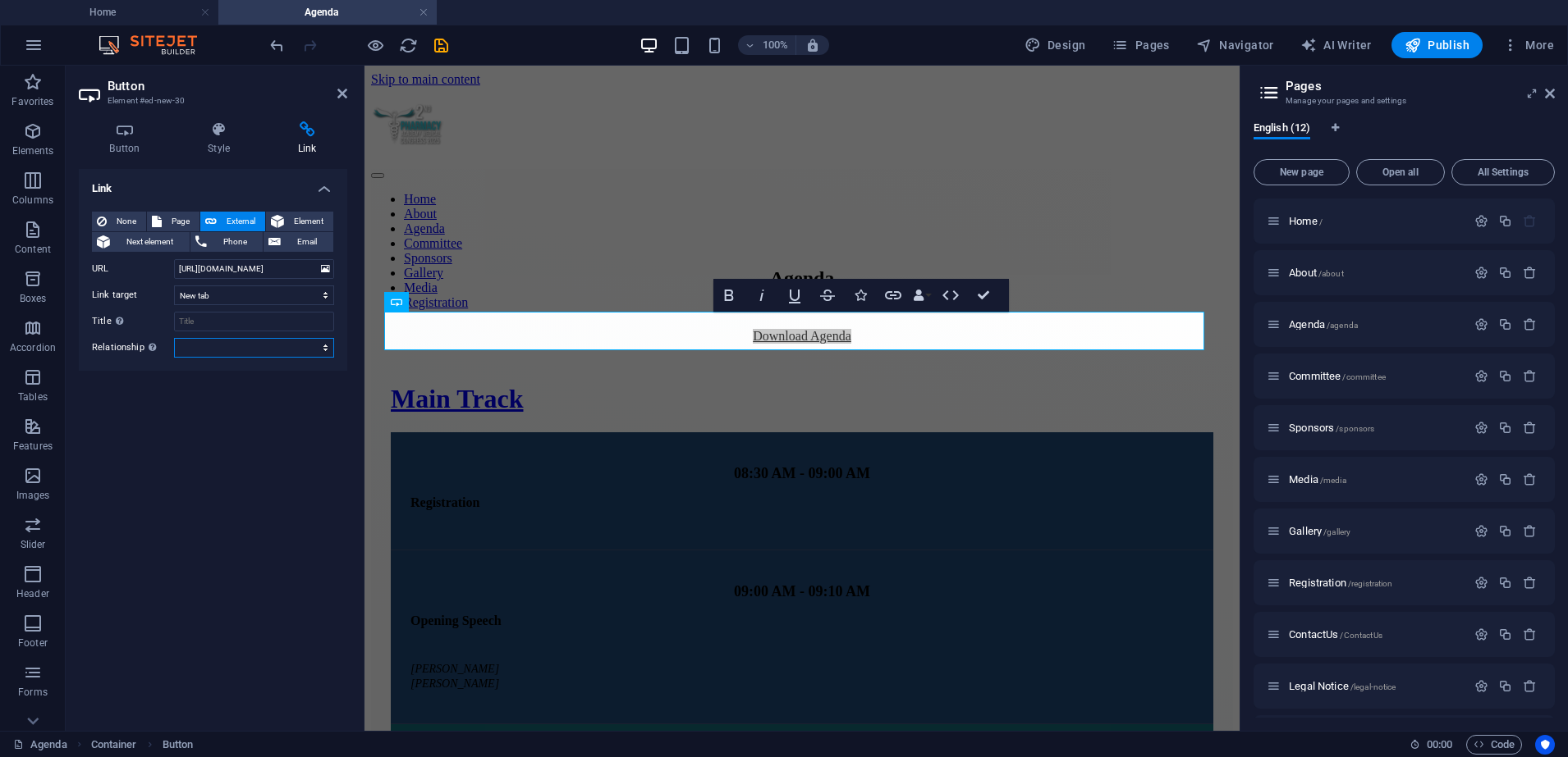
select select "license"
click at [174, 338] on select "alternate author bookmark external help license next nofollow noreferrer noopen…" at bounding box center [254, 348] width 160 height 20
click at [252, 268] on input "[URL][DOMAIN_NAME]" at bounding box center [254, 269] width 160 height 20
click at [328, 269] on icon at bounding box center [325, 269] width 9 height 18
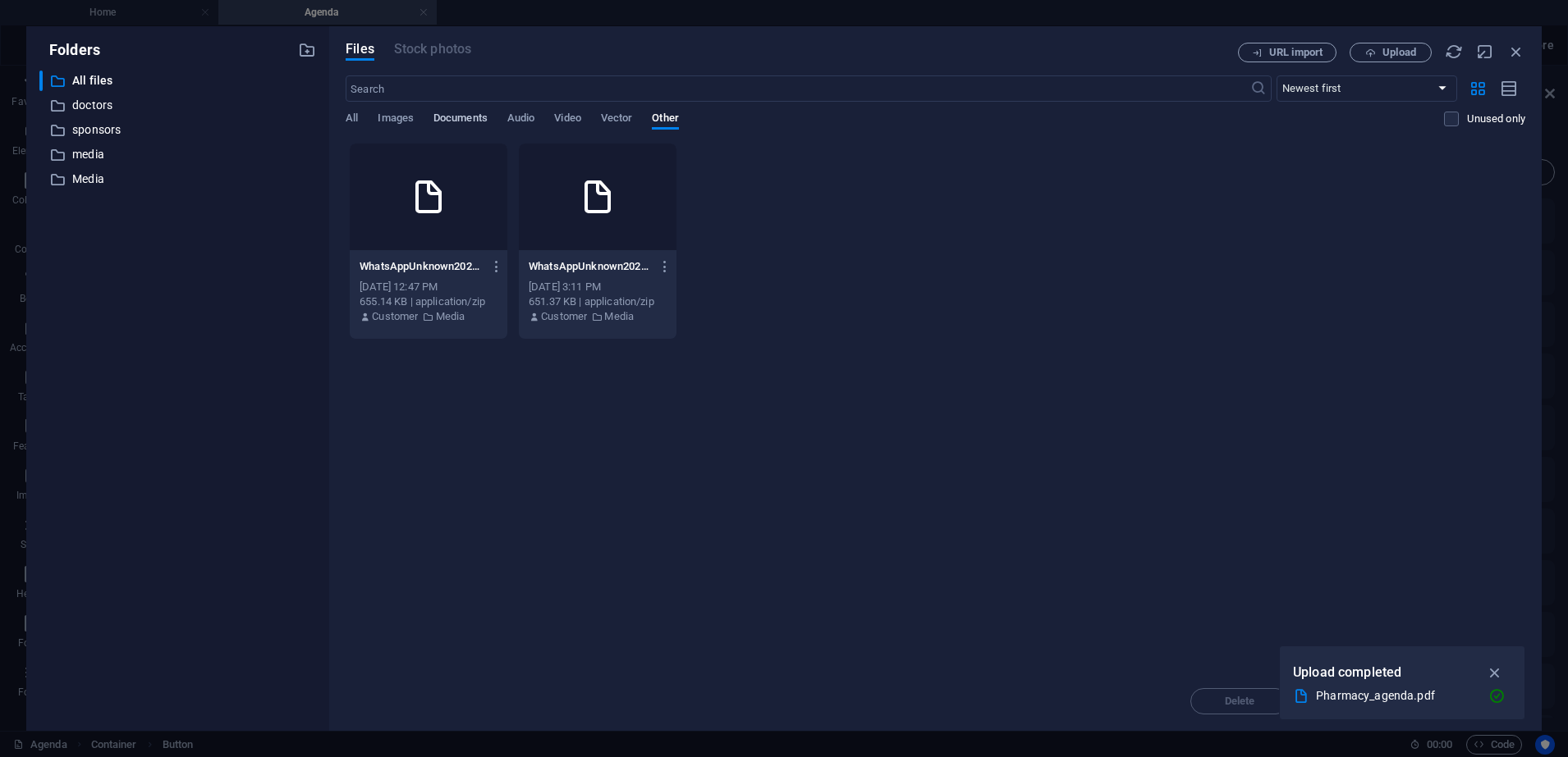
click at [456, 119] on span "Documents" at bounding box center [460, 120] width 54 height 23
click at [488, 274] on button "button" at bounding box center [493, 266] width 22 height 26
click at [501, 340] on h6 "Get link" at bounding box center [506, 348] width 71 height 20
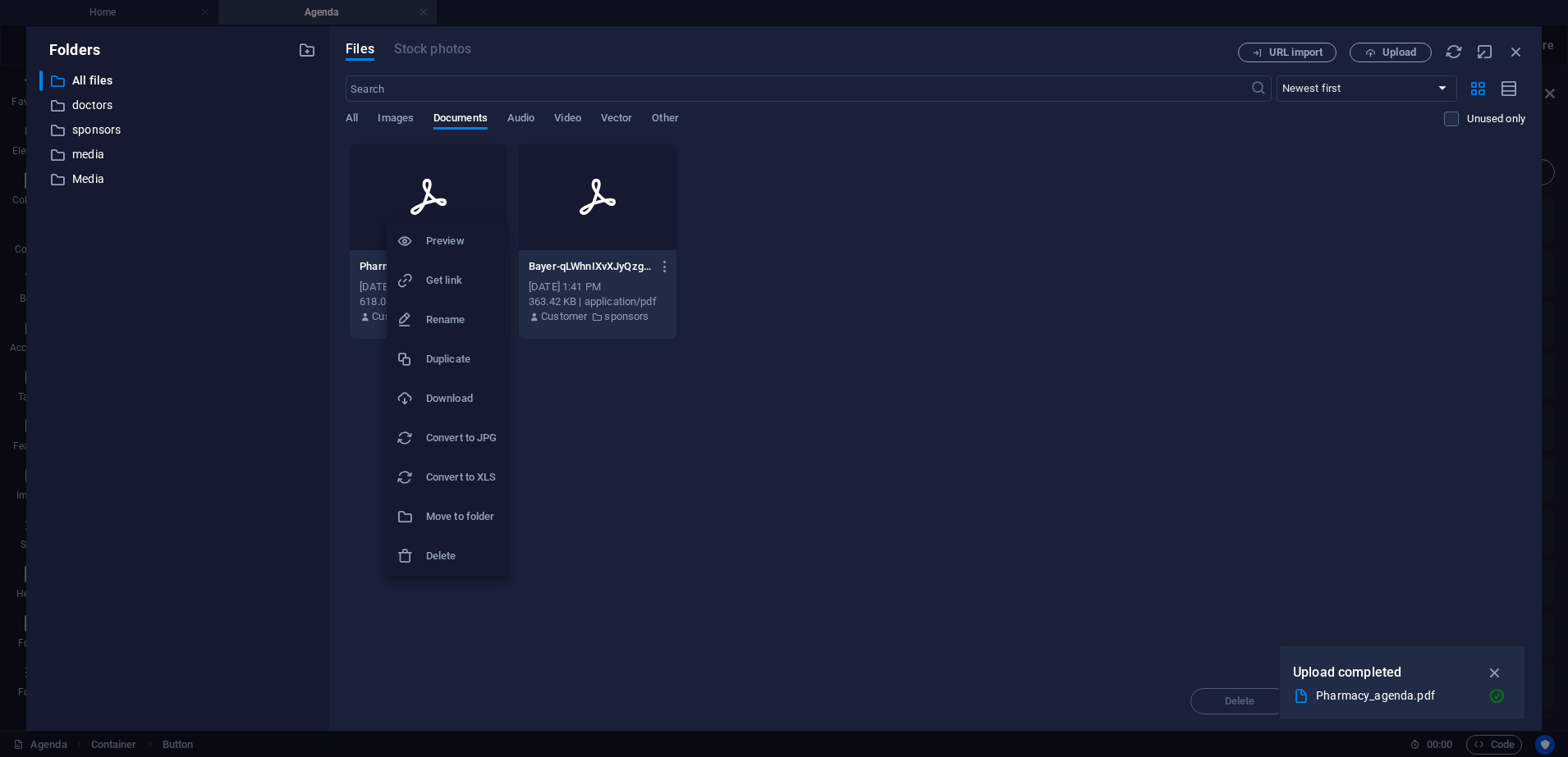
click at [442, 236] on h6 "Preview" at bounding box center [461, 242] width 71 height 20
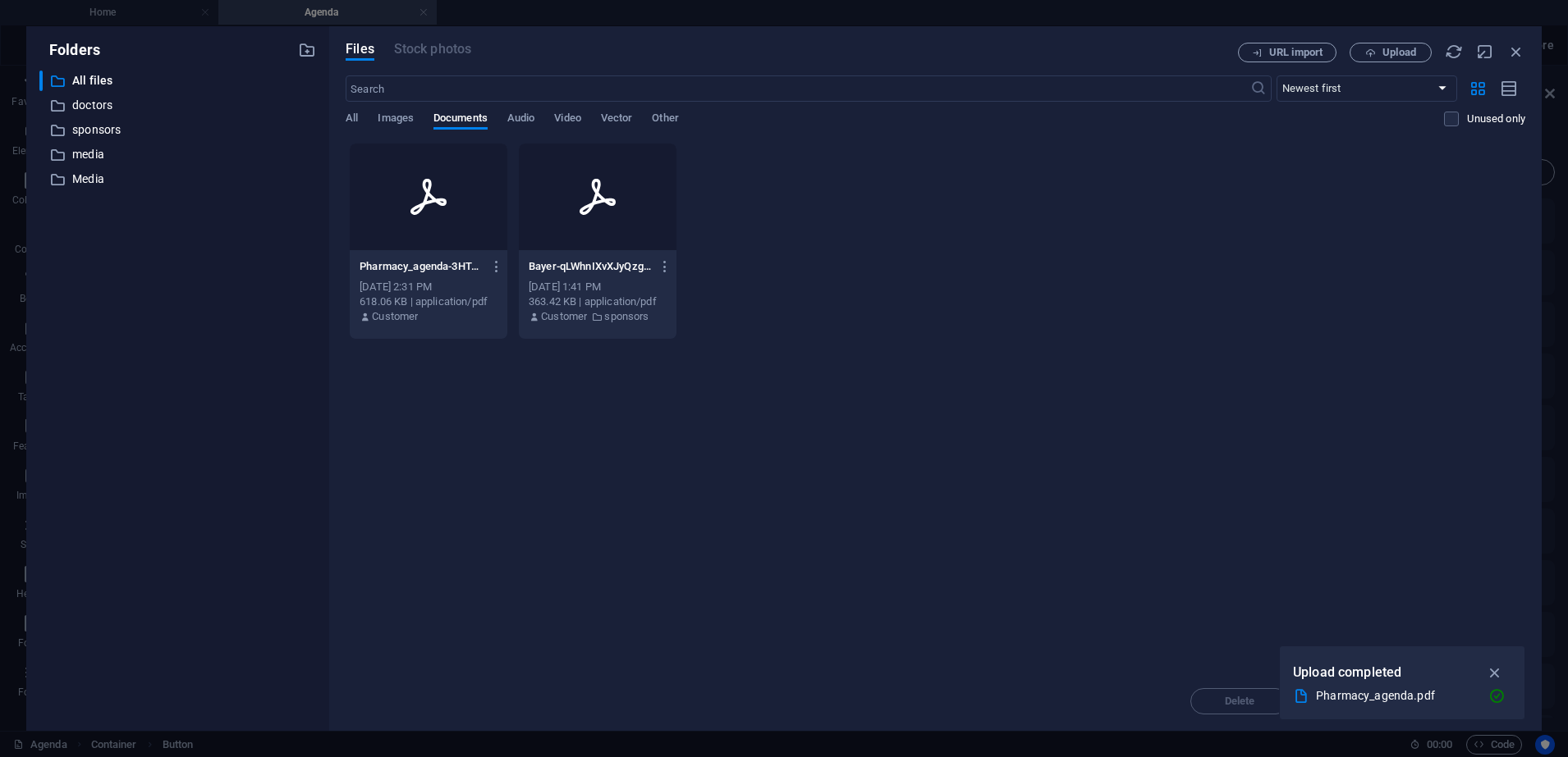
click at [425, 225] on div at bounding box center [428, 197] width 157 height 107
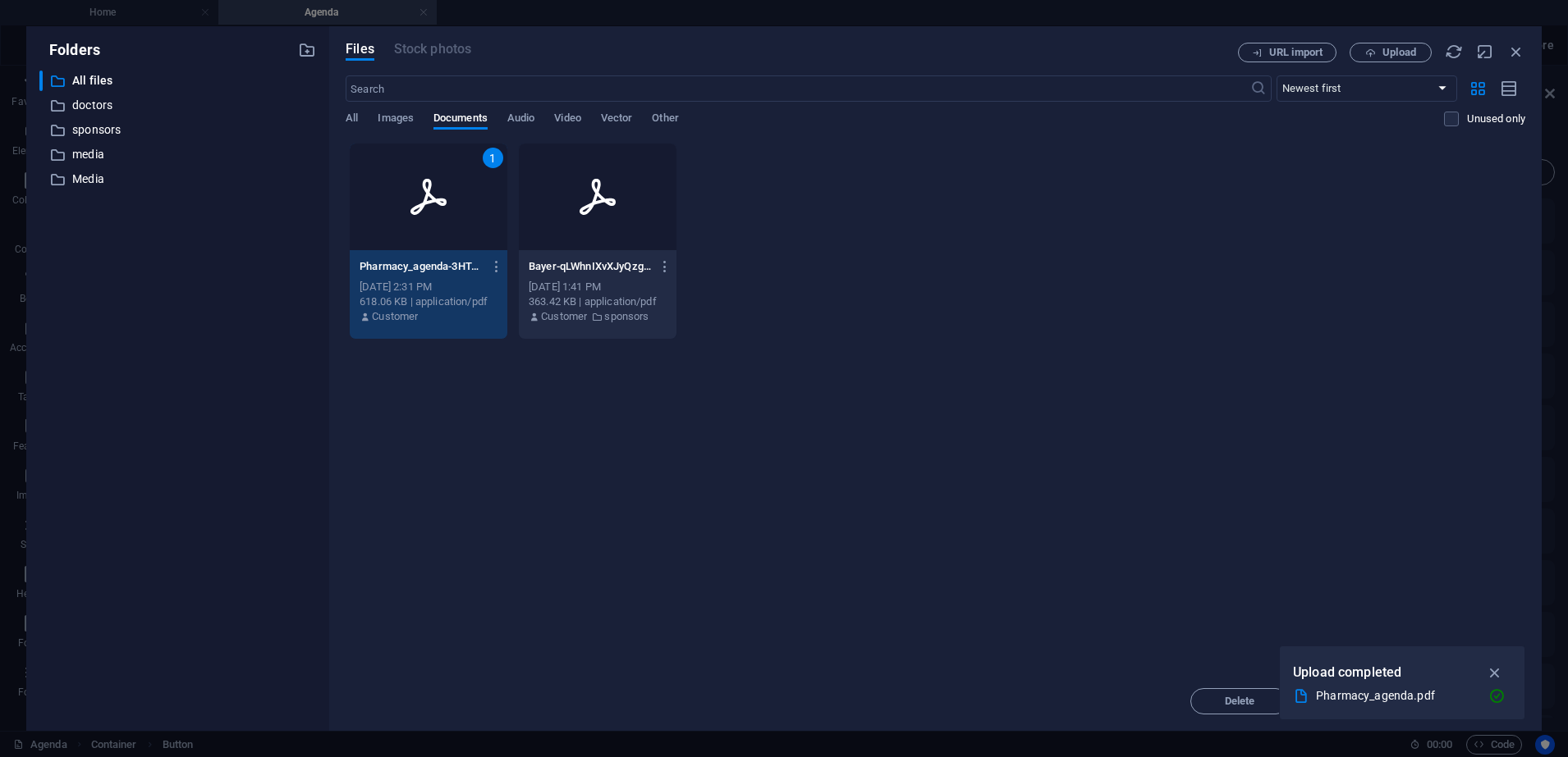
click at [514, 423] on div "Drop files here to upload them instantly 1 Pharmacy_agenda-3HTeQXxlW0NY45OT_3L-…" at bounding box center [935, 407] width 1180 height 529
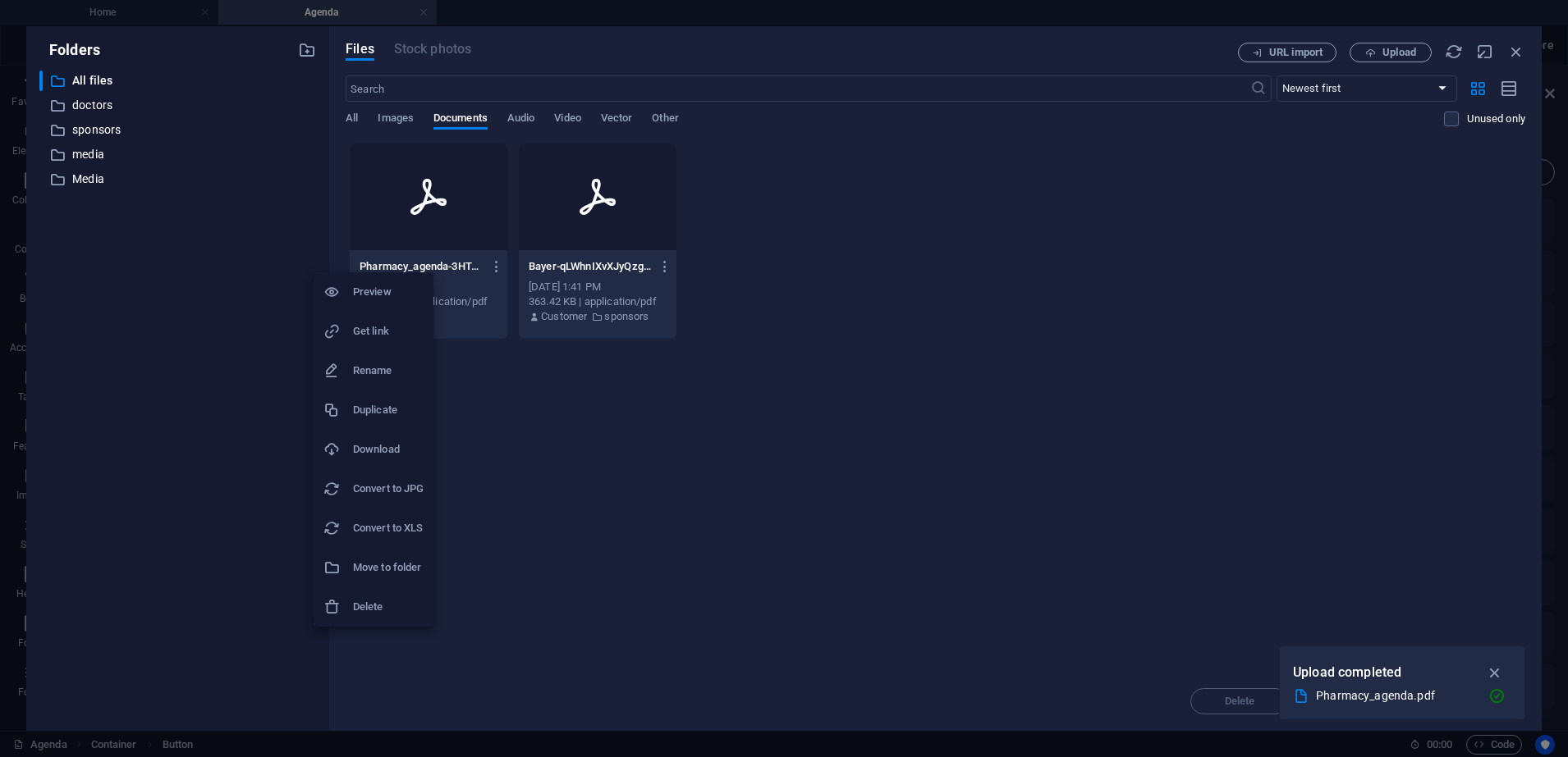
click at [394, 294] on h6 "Preview" at bounding box center [388, 292] width 71 height 20
